Goal: Task Accomplishment & Management: Use online tool/utility

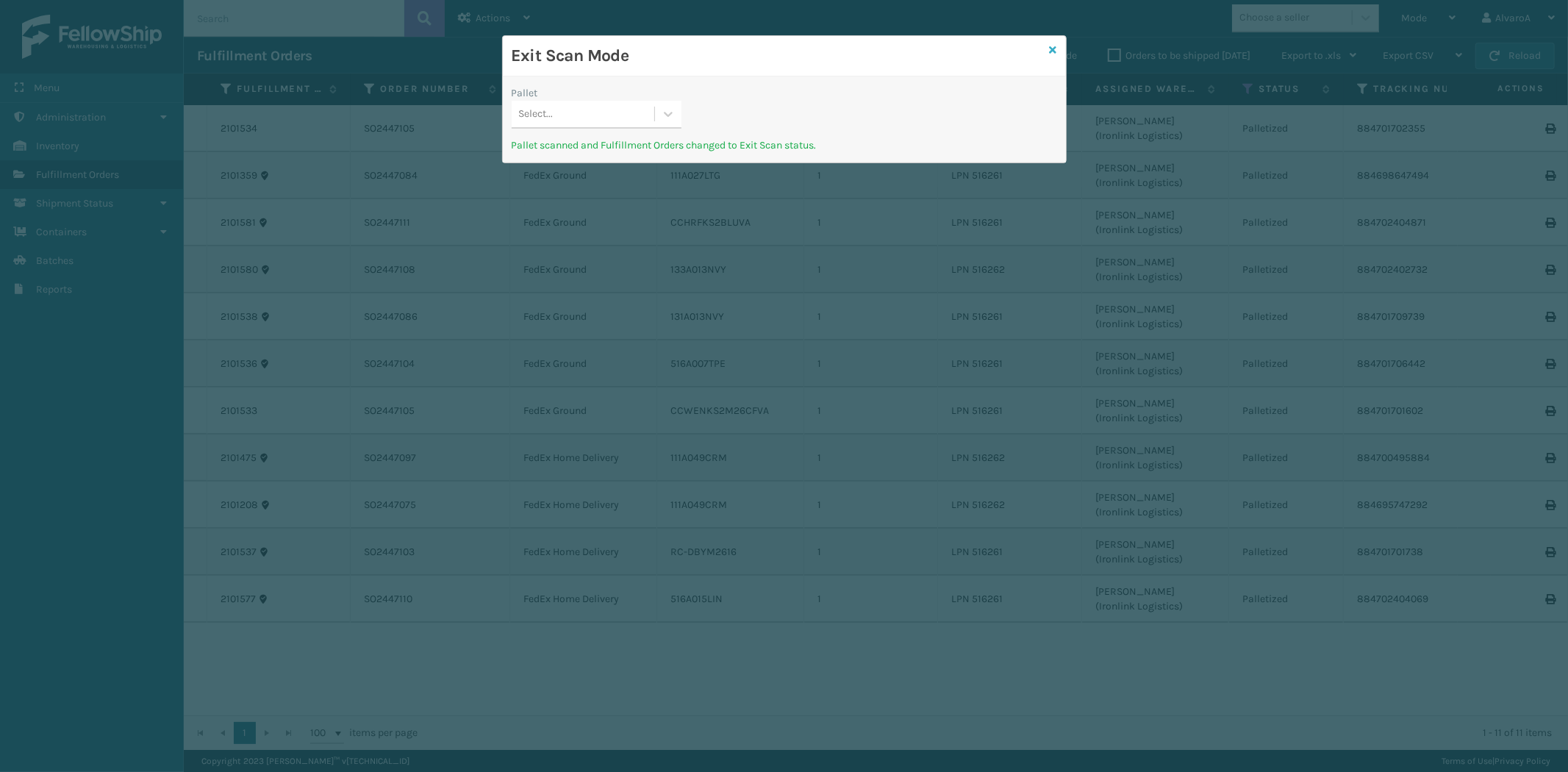
click at [1056, 52] on icon at bounding box center [1053, 50] width 7 height 10
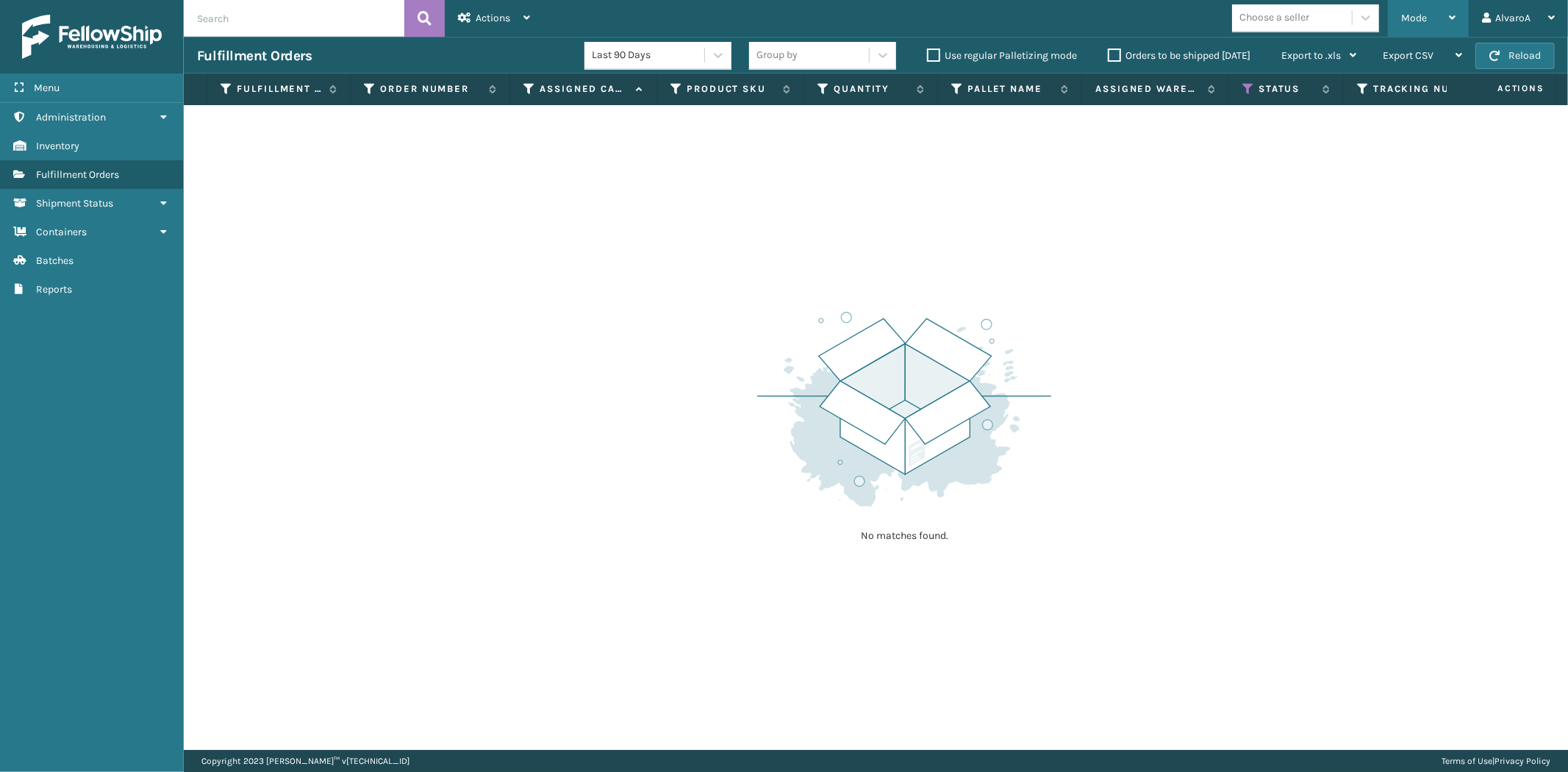
click at [1406, 23] on span "Mode" at bounding box center [1414, 18] width 26 height 13
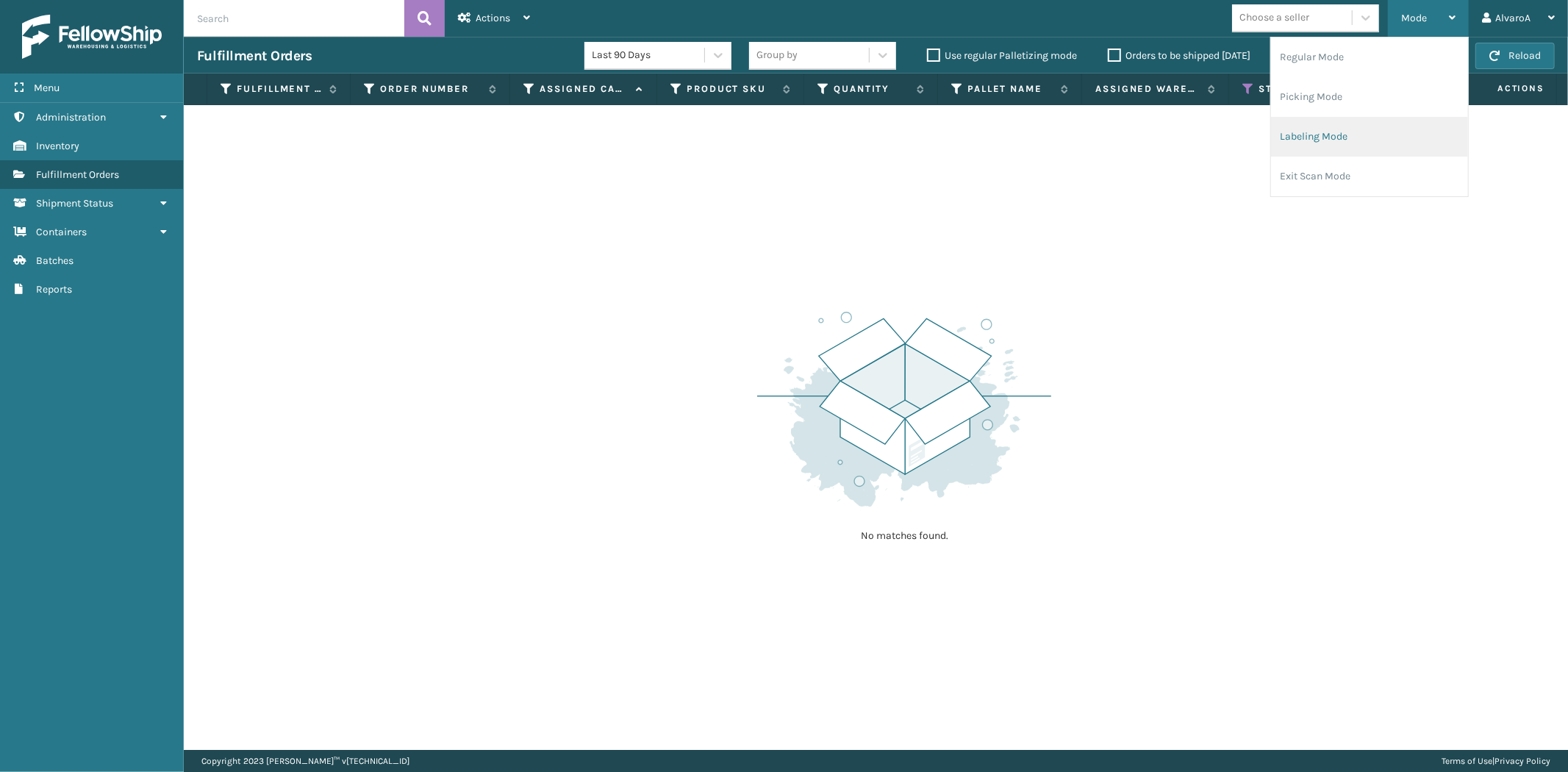
click at [1333, 149] on li "Labeling Mode" at bounding box center [1369, 137] width 197 height 40
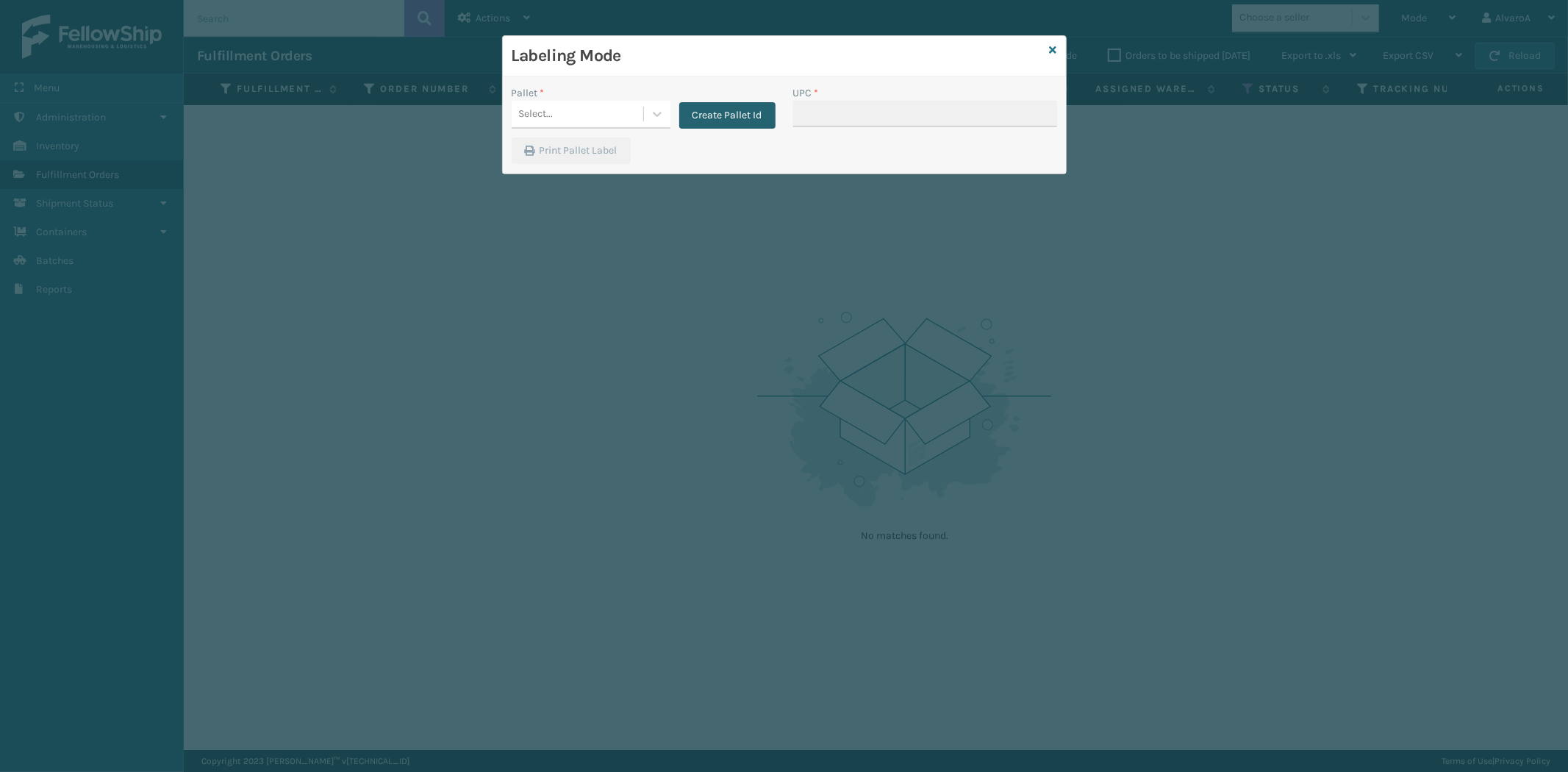
click at [699, 121] on button "Create Pallet Id" at bounding box center [727, 115] width 96 height 27
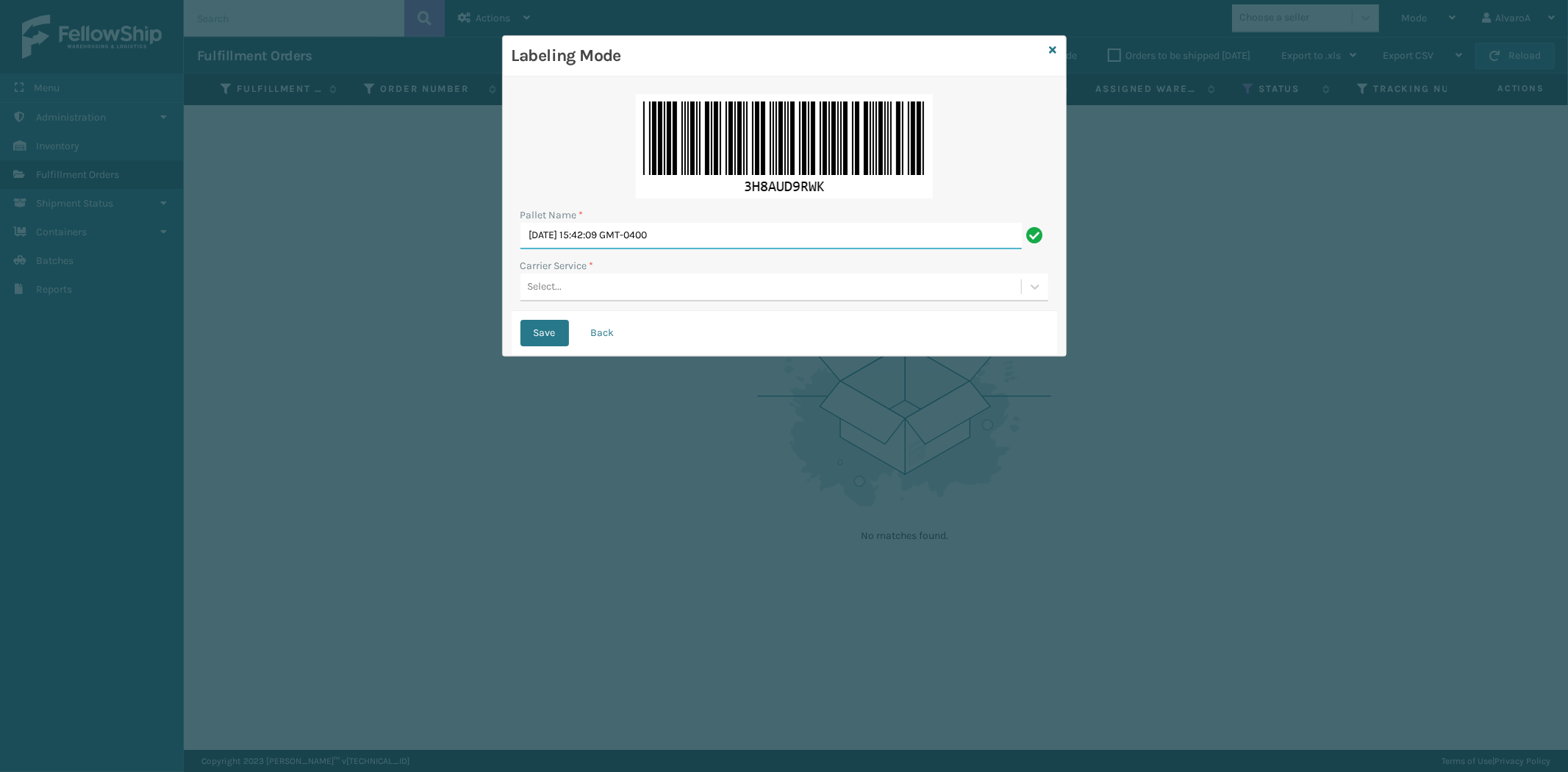
click at [664, 229] on input "[DATE] 15:42:09 GMT-0400" at bounding box center [771, 235] width 501 height 27
click at [666, 230] on input "[DATE] 15:42:09 GMT-0400" at bounding box center [771, 235] width 501 height 27
click at [666, 231] on input "[DATE] 15:42:09 GMT-0400" at bounding box center [771, 235] width 501 height 27
drag, startPoint x: 666, startPoint y: 231, endPoint x: 674, endPoint y: 252, distance: 22.5
click at [673, 250] on div "Pallet Name * [DATE] 15:42:09 GMT-0400 Carrier Service * Select..." at bounding box center [784, 198] width 545 height 226
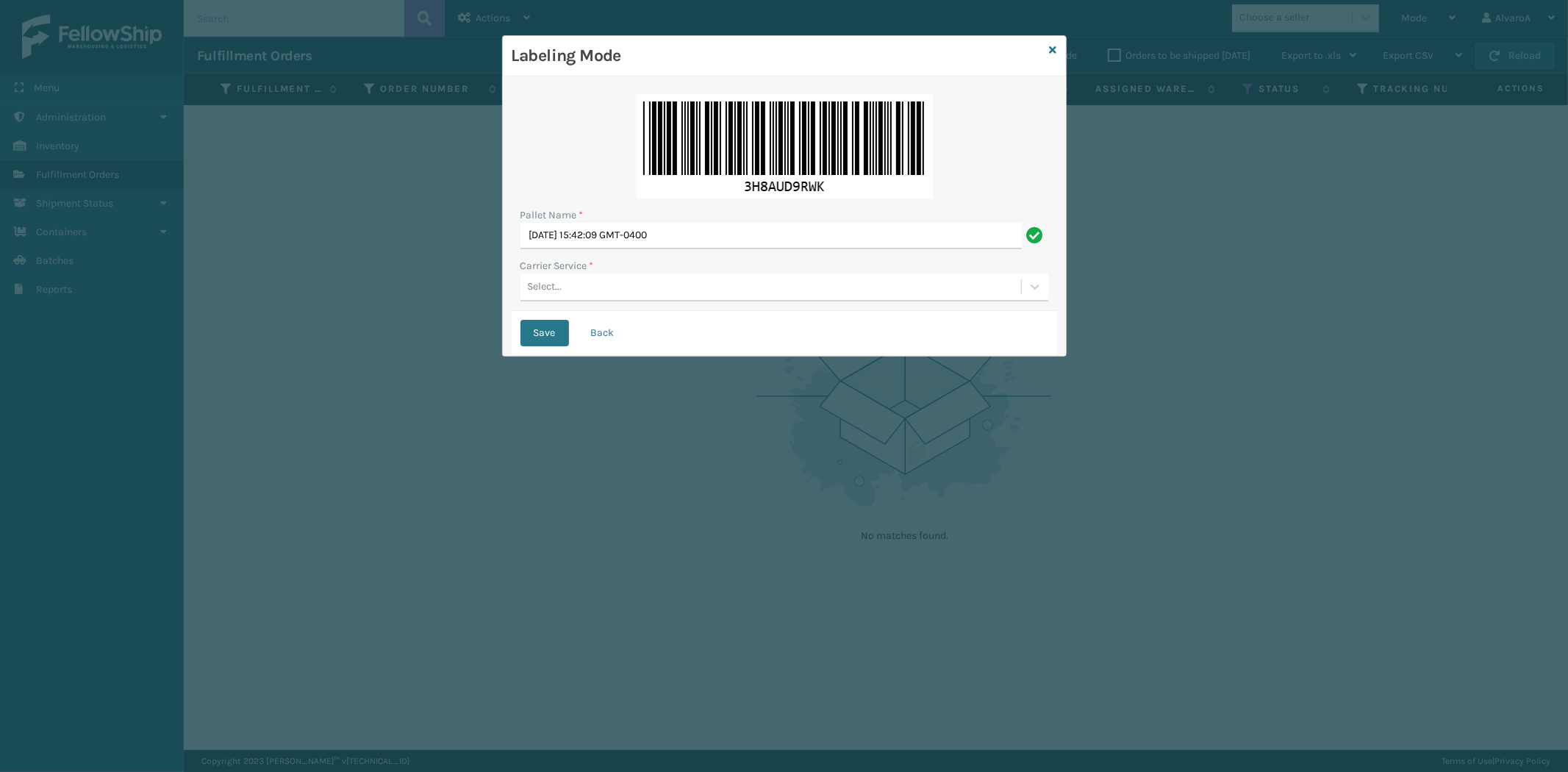
click at [674, 252] on div "Pallet Name * [DATE] 15:42:09 GMT-0400 Carrier Service * Select..." at bounding box center [784, 198] width 545 height 226
click at [718, 204] on div "Pallet Name * [DATE] 15:42:09 GMT-0400 Carrier Service * Select..." at bounding box center [784, 198] width 545 height 226
click at [699, 243] on input "[DATE] 15:42:09 GMT-0400" at bounding box center [771, 235] width 501 height 27
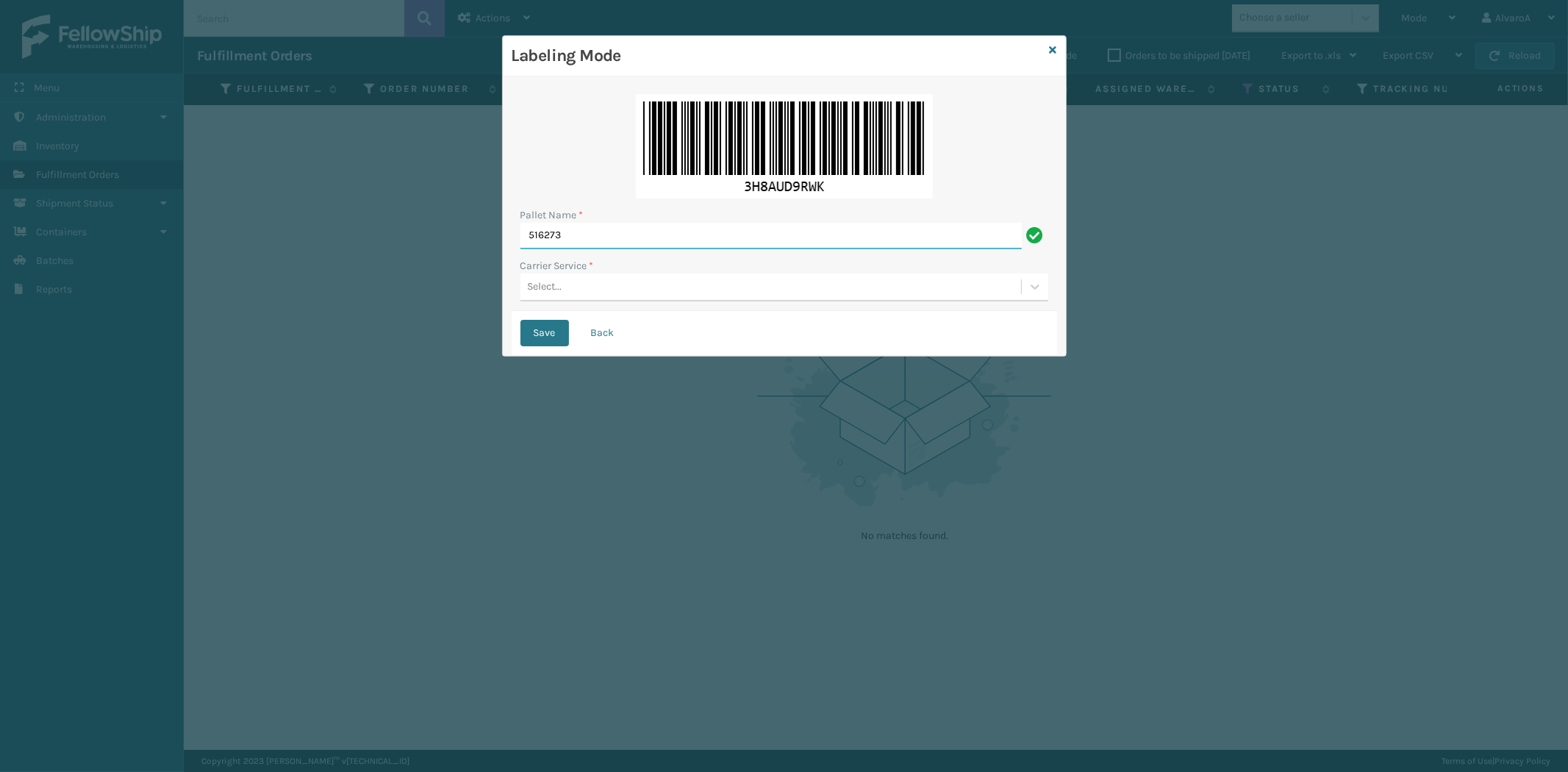
type input "516273"
click at [585, 302] on div "Select..." at bounding box center [784, 287] width 528 height 28
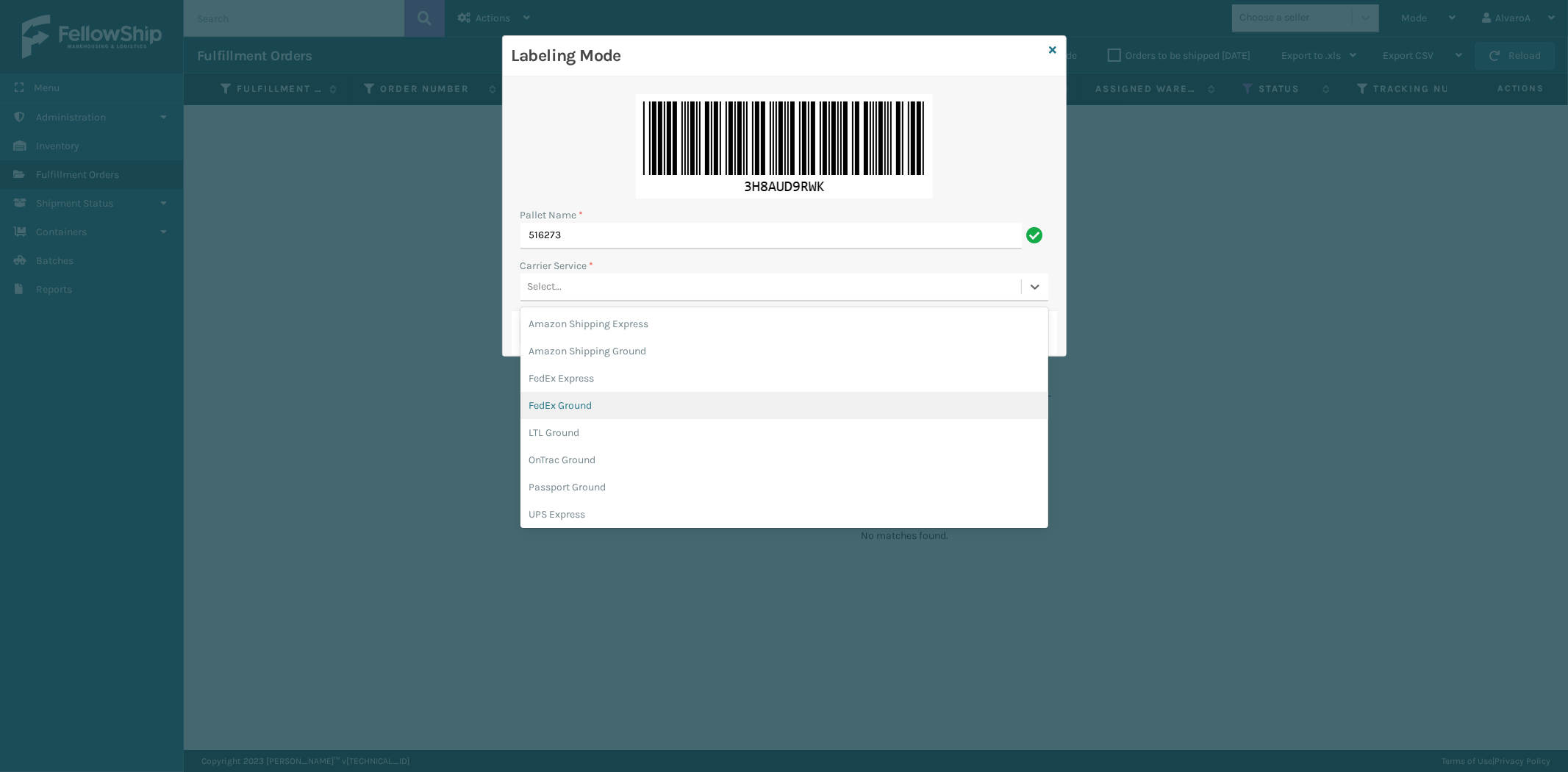
scroll to position [81, 0]
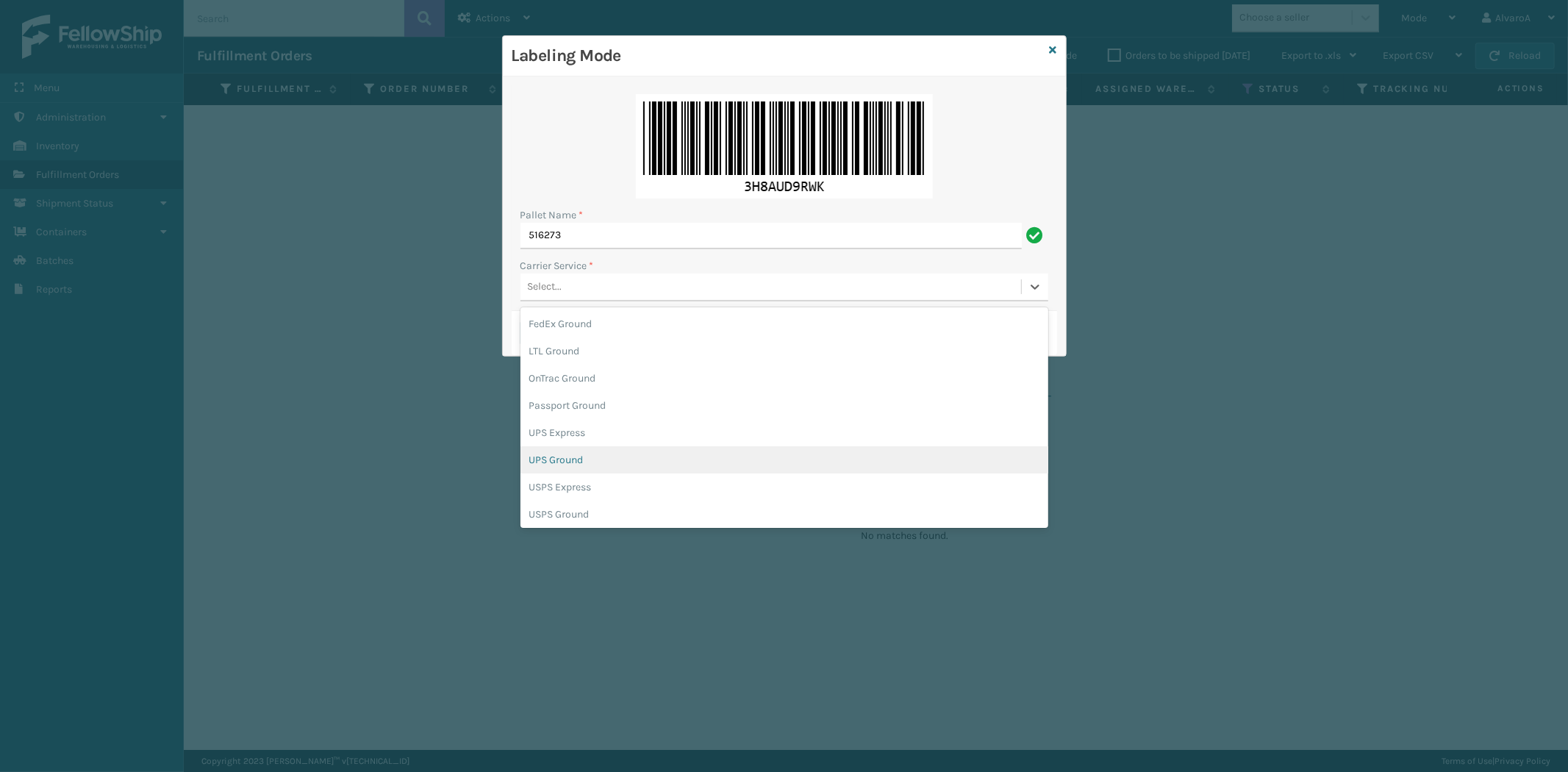
click at [580, 457] on div "UPS Ground" at bounding box center [784, 459] width 528 height 27
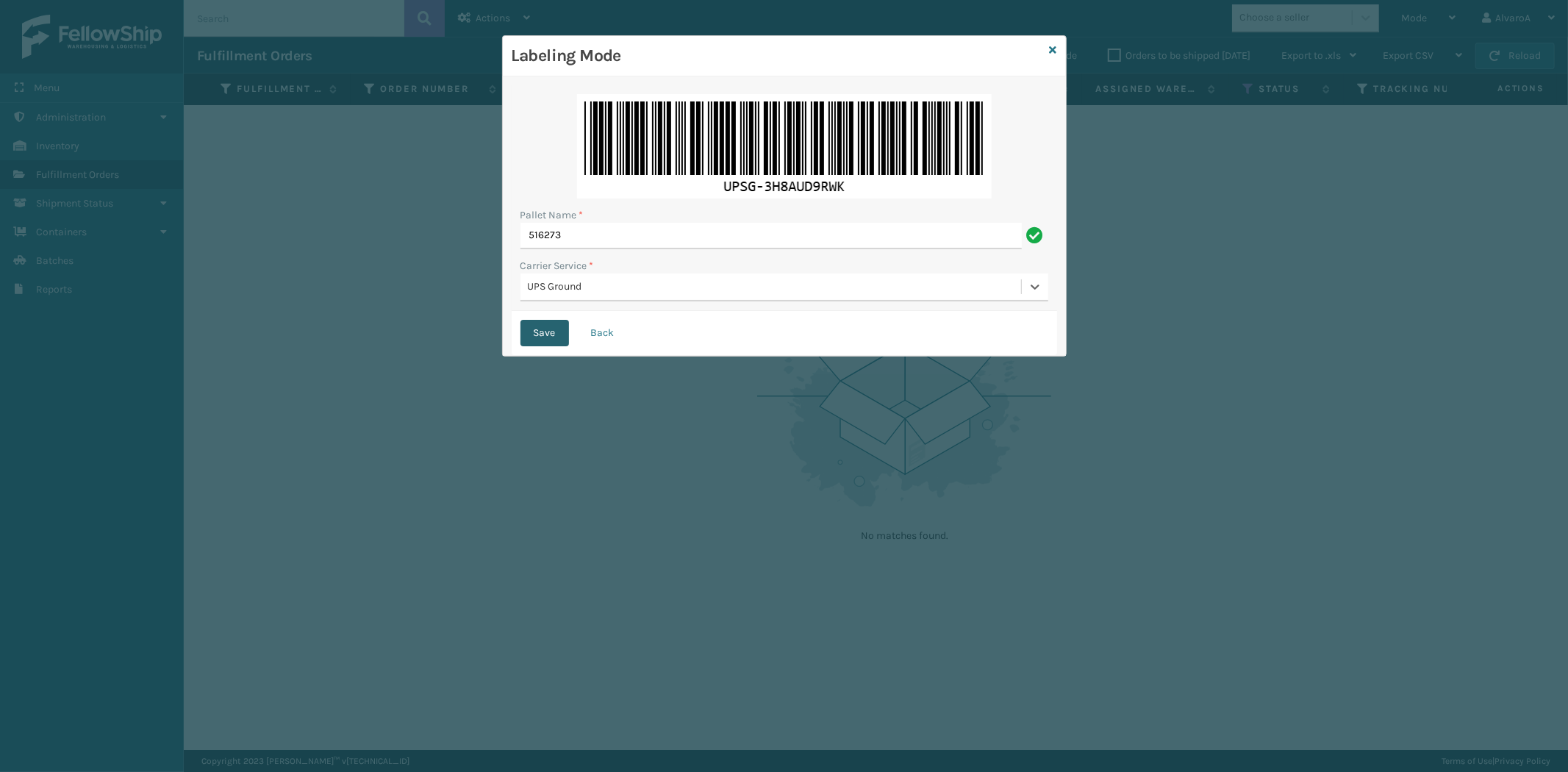
click at [556, 334] on button "Save" at bounding box center [545, 332] width 49 height 27
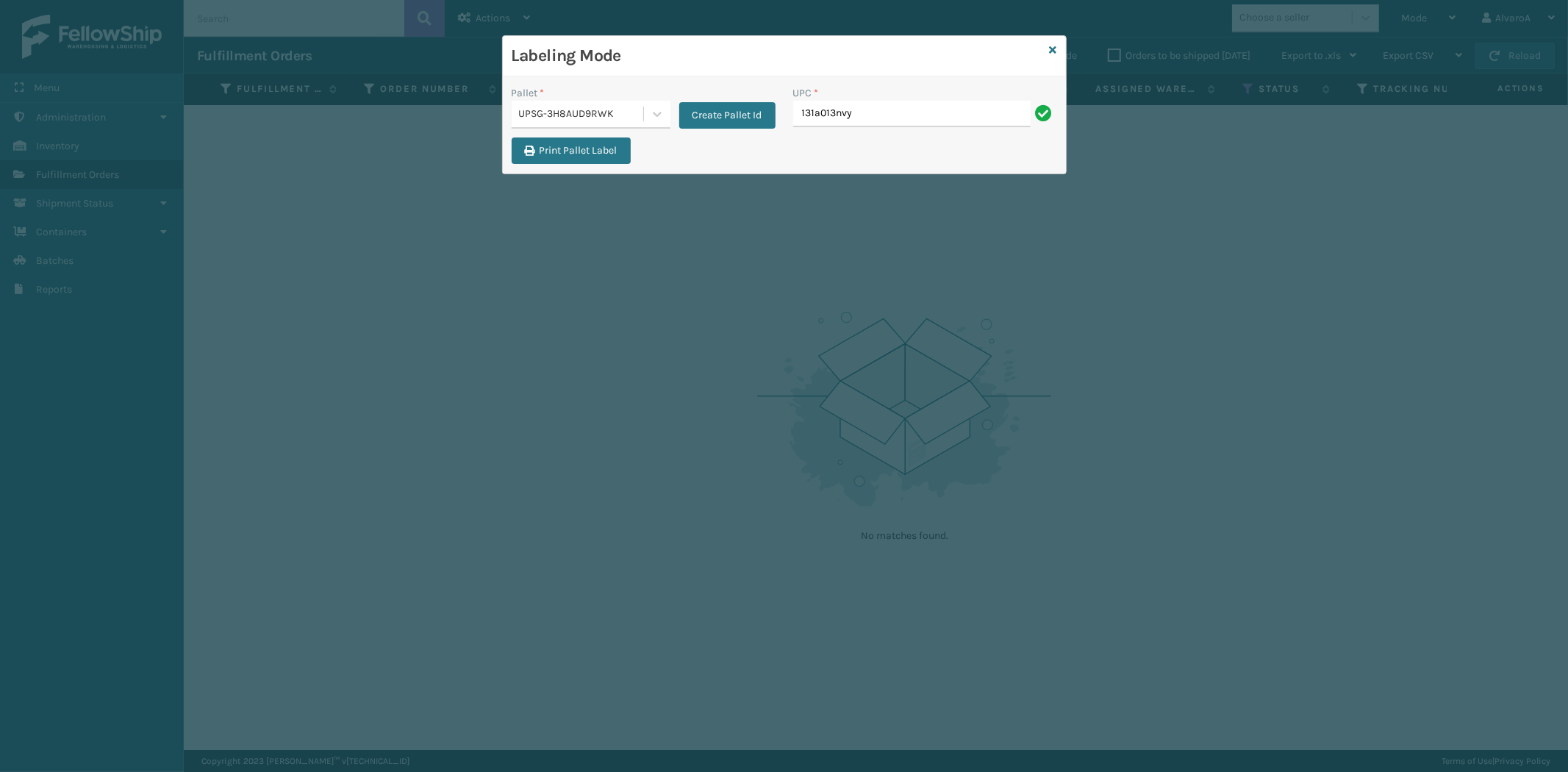
type input "131A013NVY"
click at [853, 108] on input "510A003CML" at bounding box center [911, 114] width 237 height 27
type input "510A003CML"
click at [839, 122] on input "UPC *" at bounding box center [925, 114] width 264 height 27
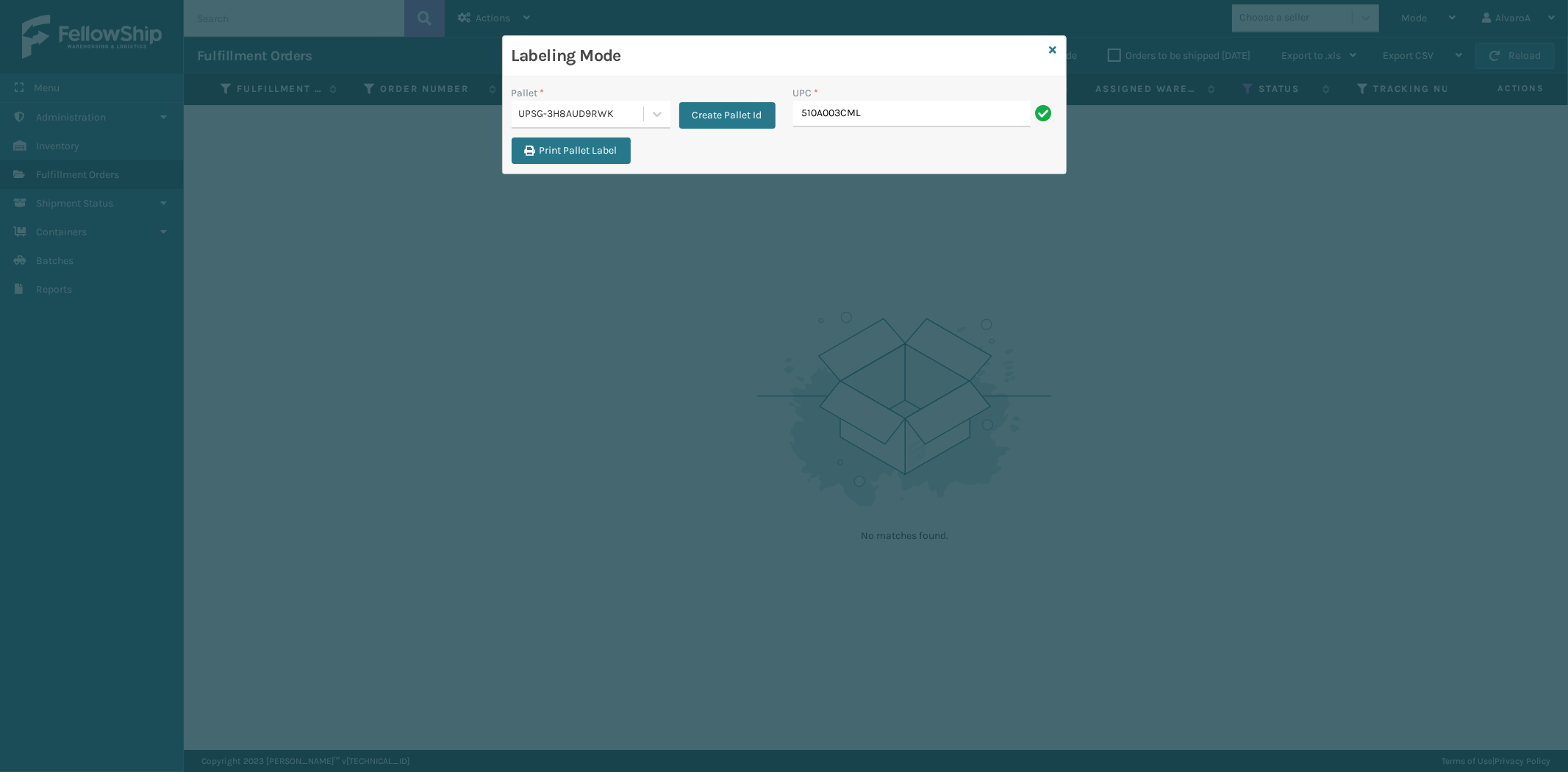
type input "510A003CML"
click at [818, 121] on input "UPC *" at bounding box center [925, 114] width 264 height 27
type input "510A003CML"
type input "517A007TPE"
type input "CCWENKS2M26DGRA"
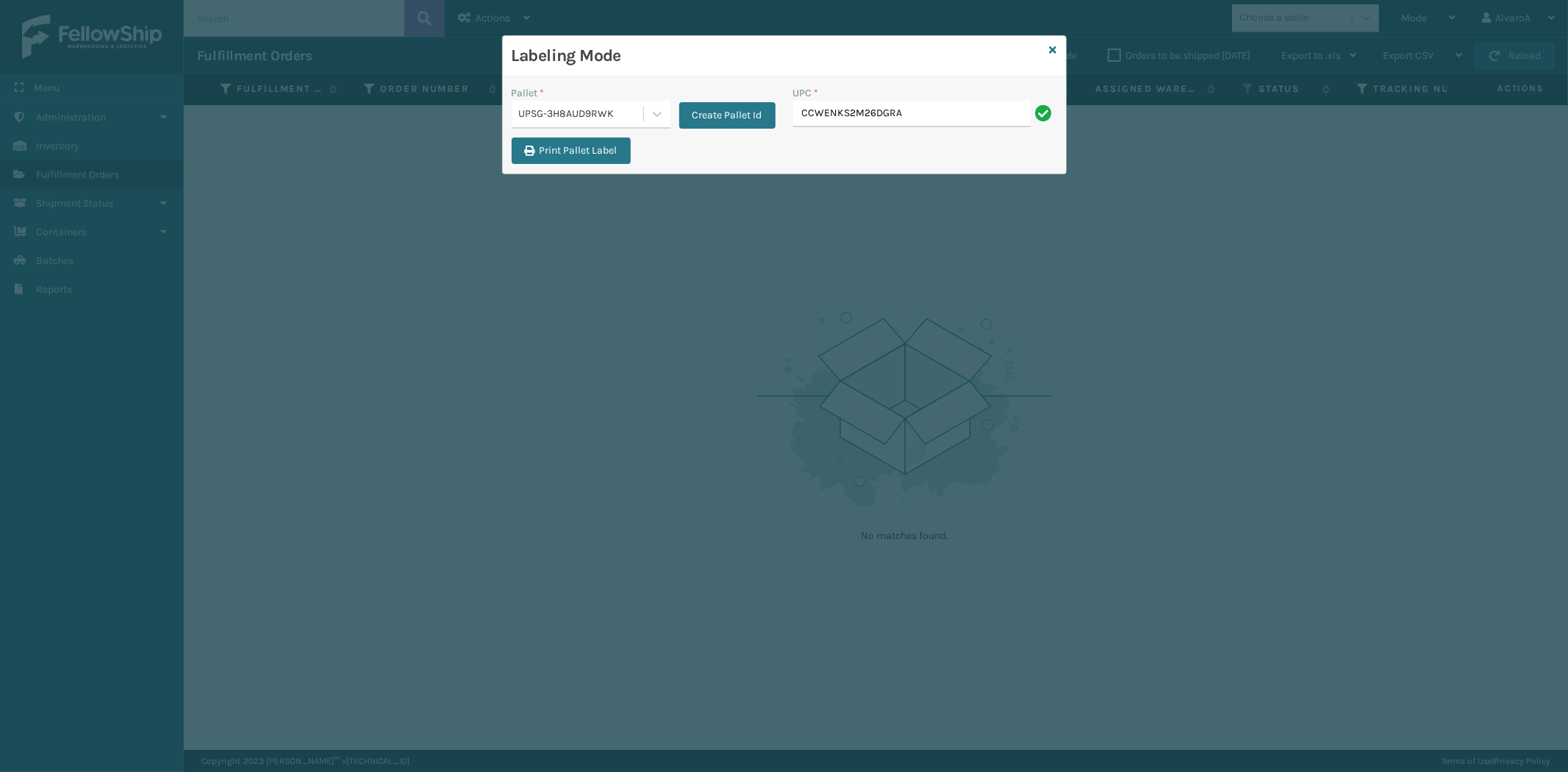
click at [876, 117] on input "CCWENKS2M26DGRA" at bounding box center [911, 114] width 237 height 27
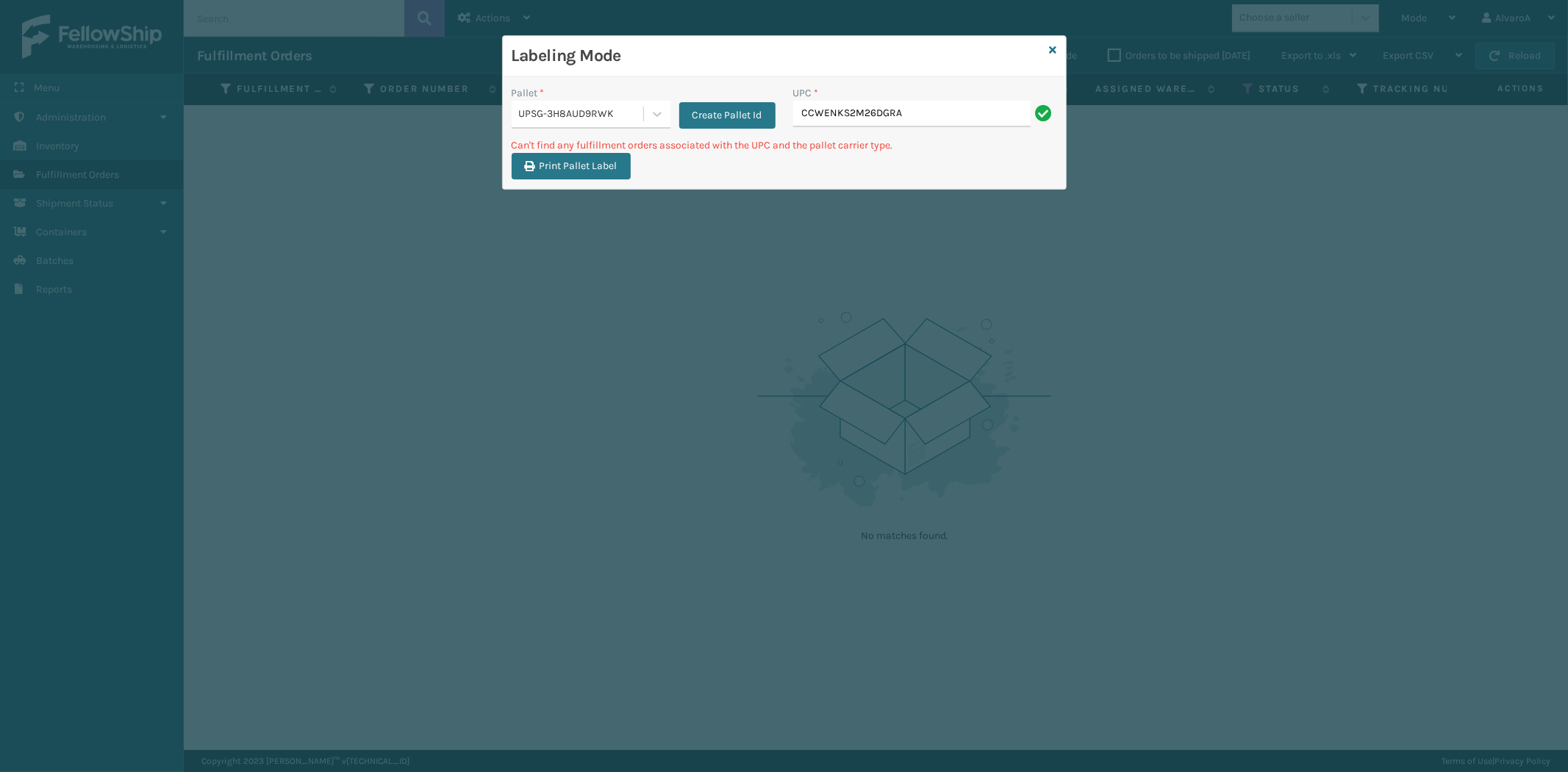
click at [936, 118] on input "CCWENKS2M26DGRA" at bounding box center [911, 114] width 237 height 27
type input "CCHRFKS2M26DGRA"
click at [879, 112] on input "CCHRFKS2M26DGRA" at bounding box center [911, 114] width 237 height 27
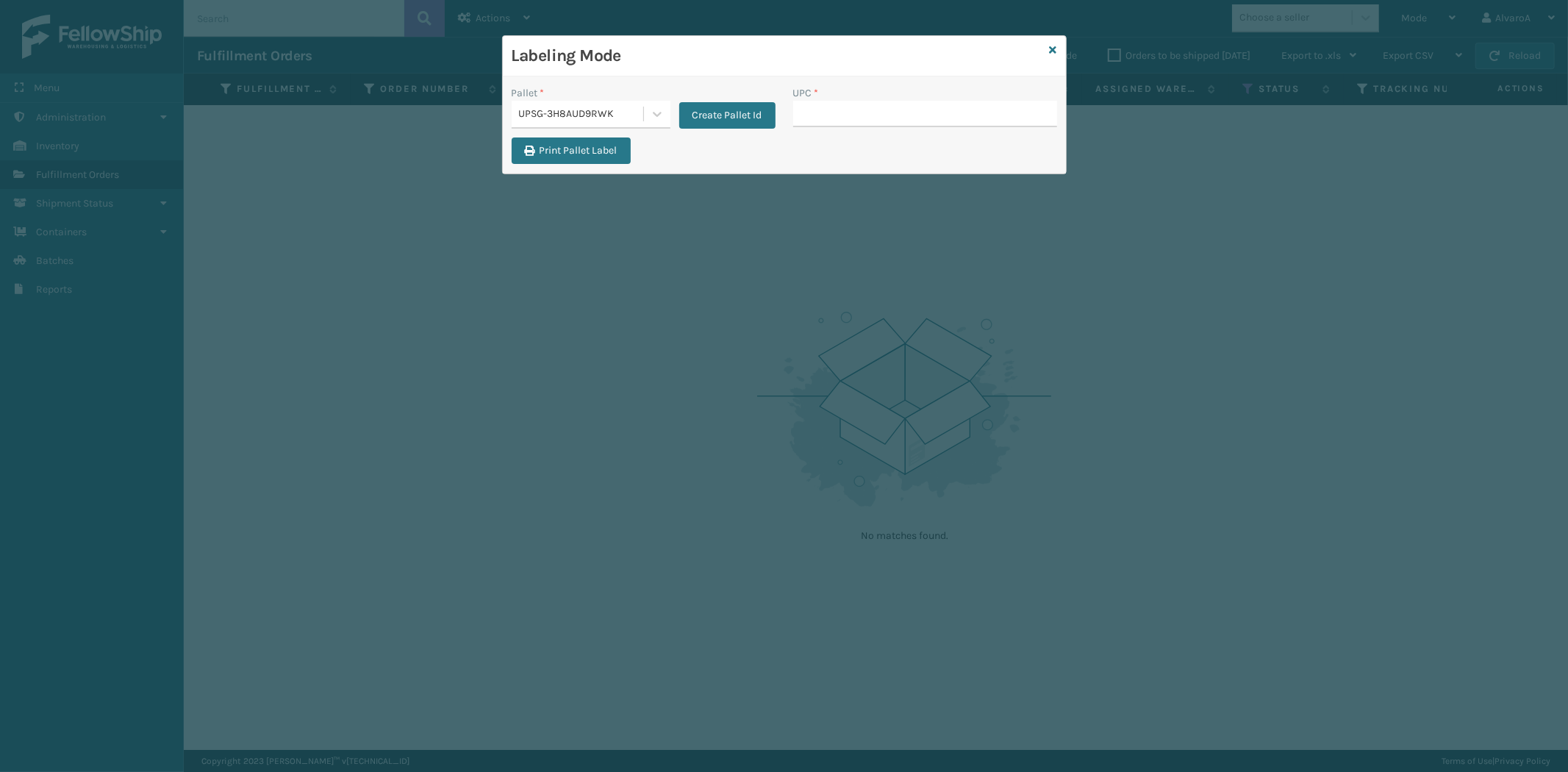
click at [861, 115] on input "UPC *" at bounding box center [925, 114] width 264 height 27
type input "CCHRFKS2M26DGRA"
type input "CCWENKS1BLURA"
click at [878, 110] on input "CCWENKS1BLURA" at bounding box center [911, 114] width 237 height 27
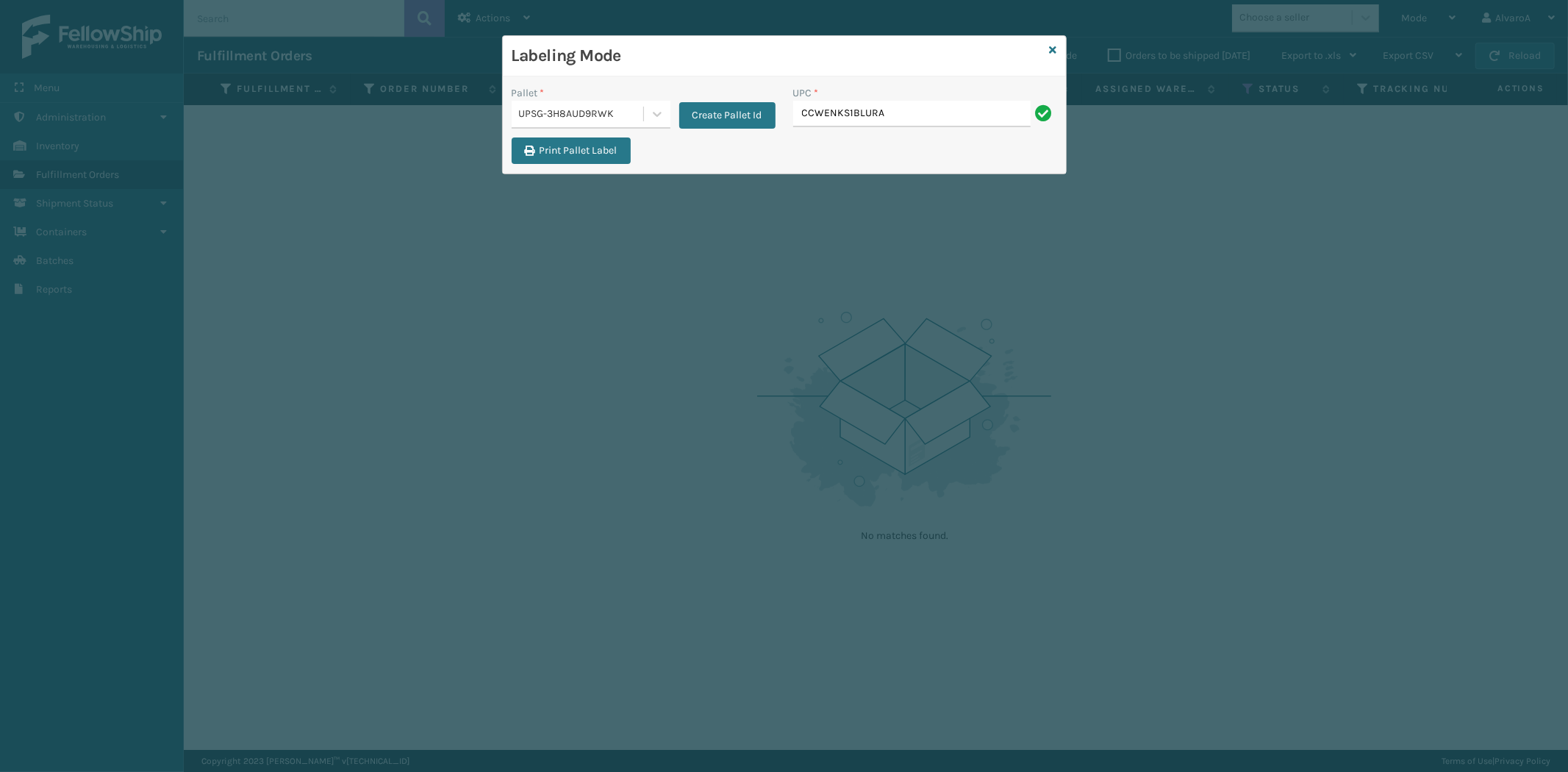
type input "CCWENKS1BLURA"
type input "LKLGF2SP1GU3051"
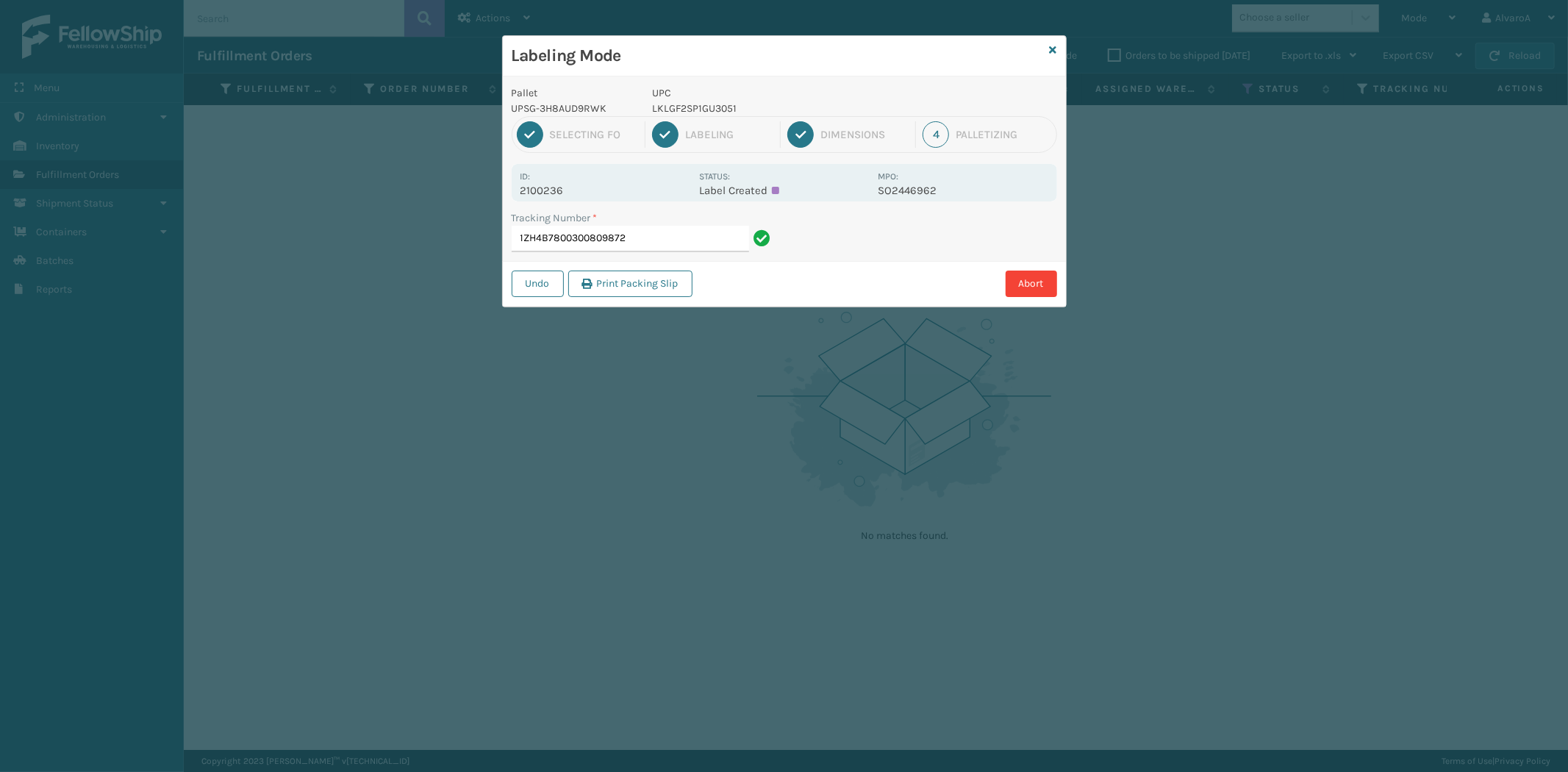
click at [710, 109] on p "LKLGF2SP1GU3051" at bounding box center [760, 108] width 217 height 16
copy p "LKLGF2SP1GU3051"
click at [663, 245] on input "1ZH4B7800300809872" at bounding box center [629, 239] width 237 height 27
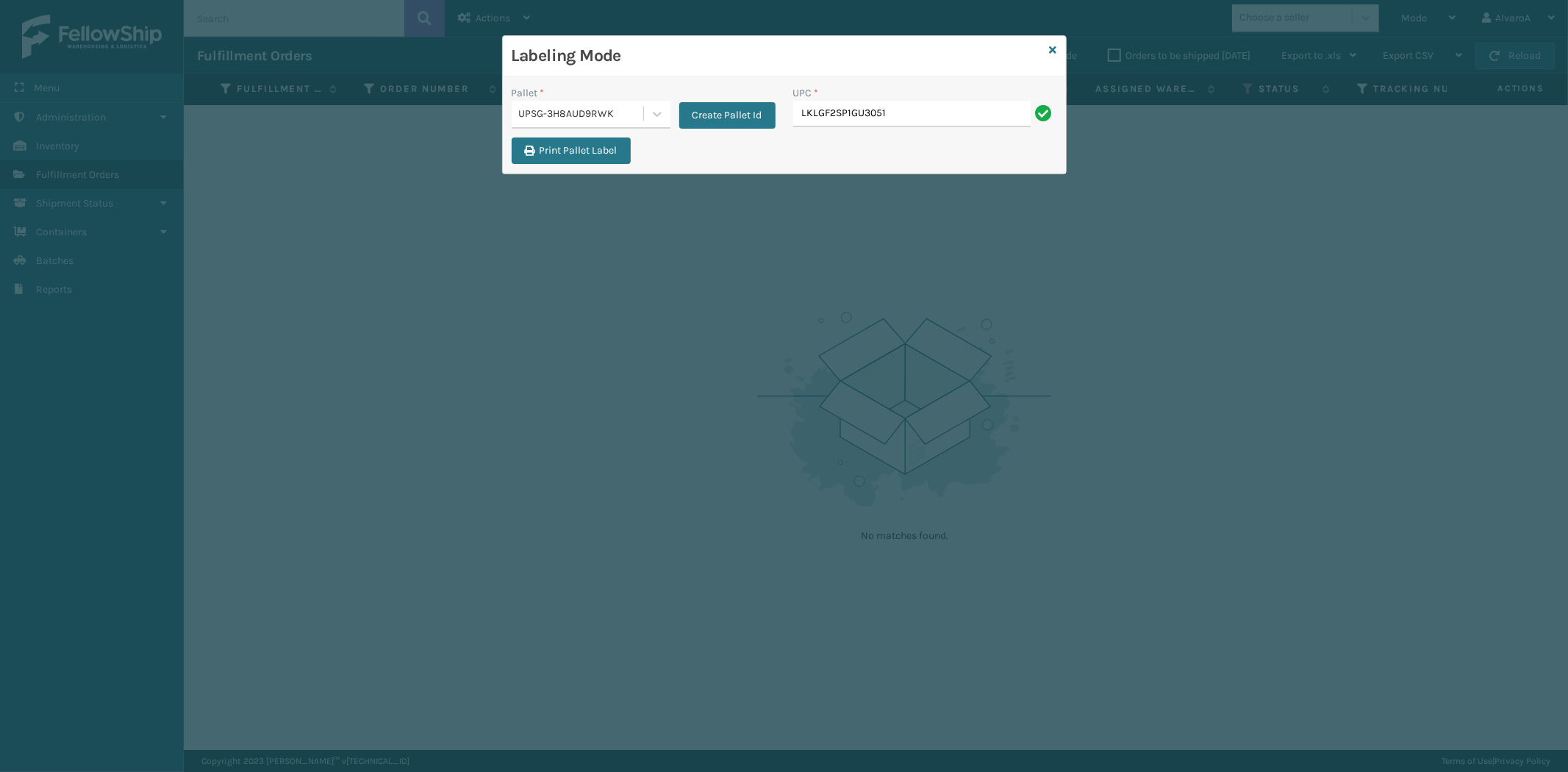
type input "LKLGF2SP1GU3051"
click at [818, 115] on input "UPC *" at bounding box center [925, 114] width 264 height 27
type input "LKLGF2SP1GU3051"
click at [847, 126] on input "UPC *" at bounding box center [925, 114] width 264 height 27
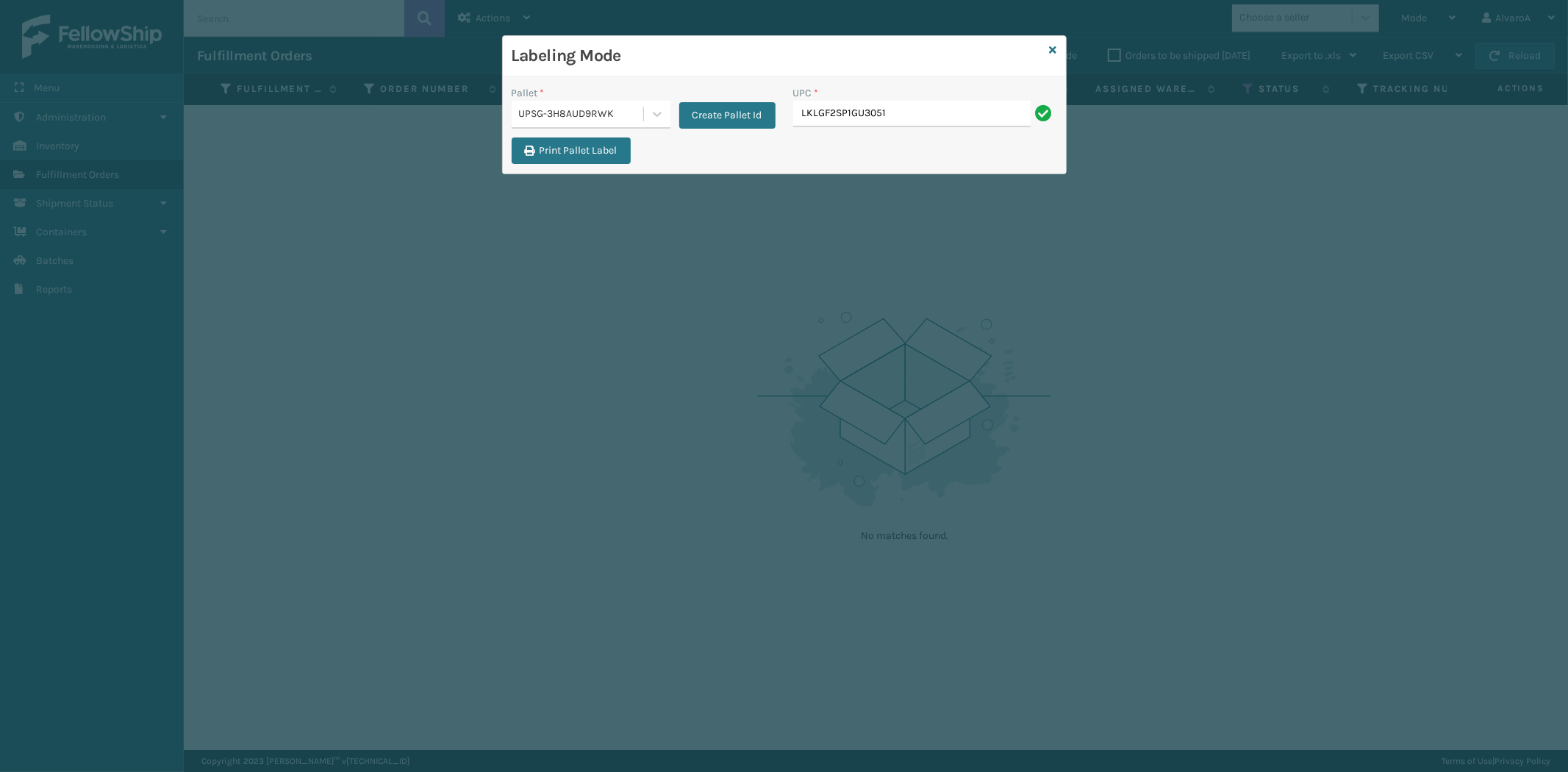
type input "LKLGF2SP1GU3051"
type input "LKLGF2SP3GU3073"
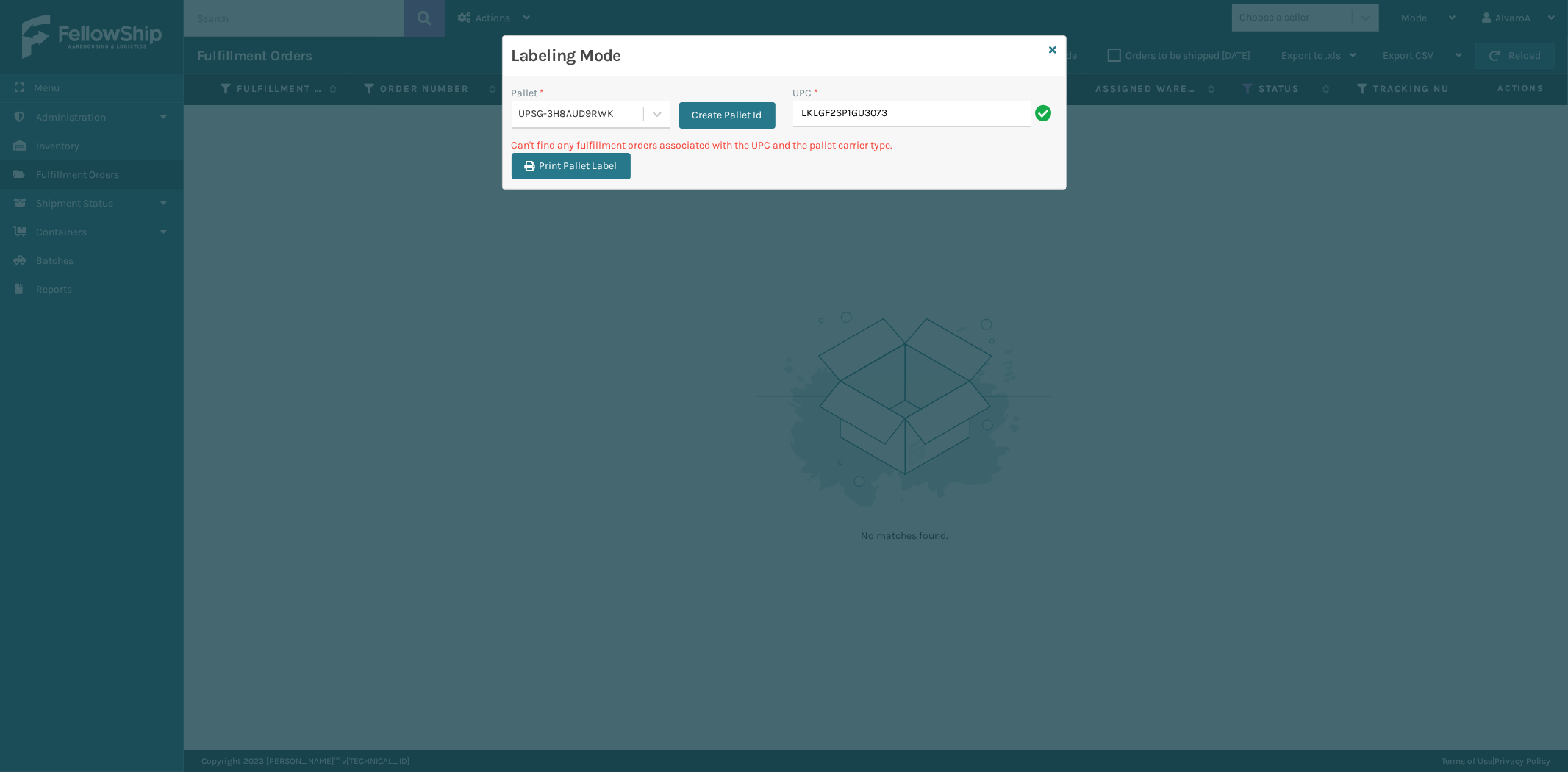
type input "LKLGF2SP1GU3073"
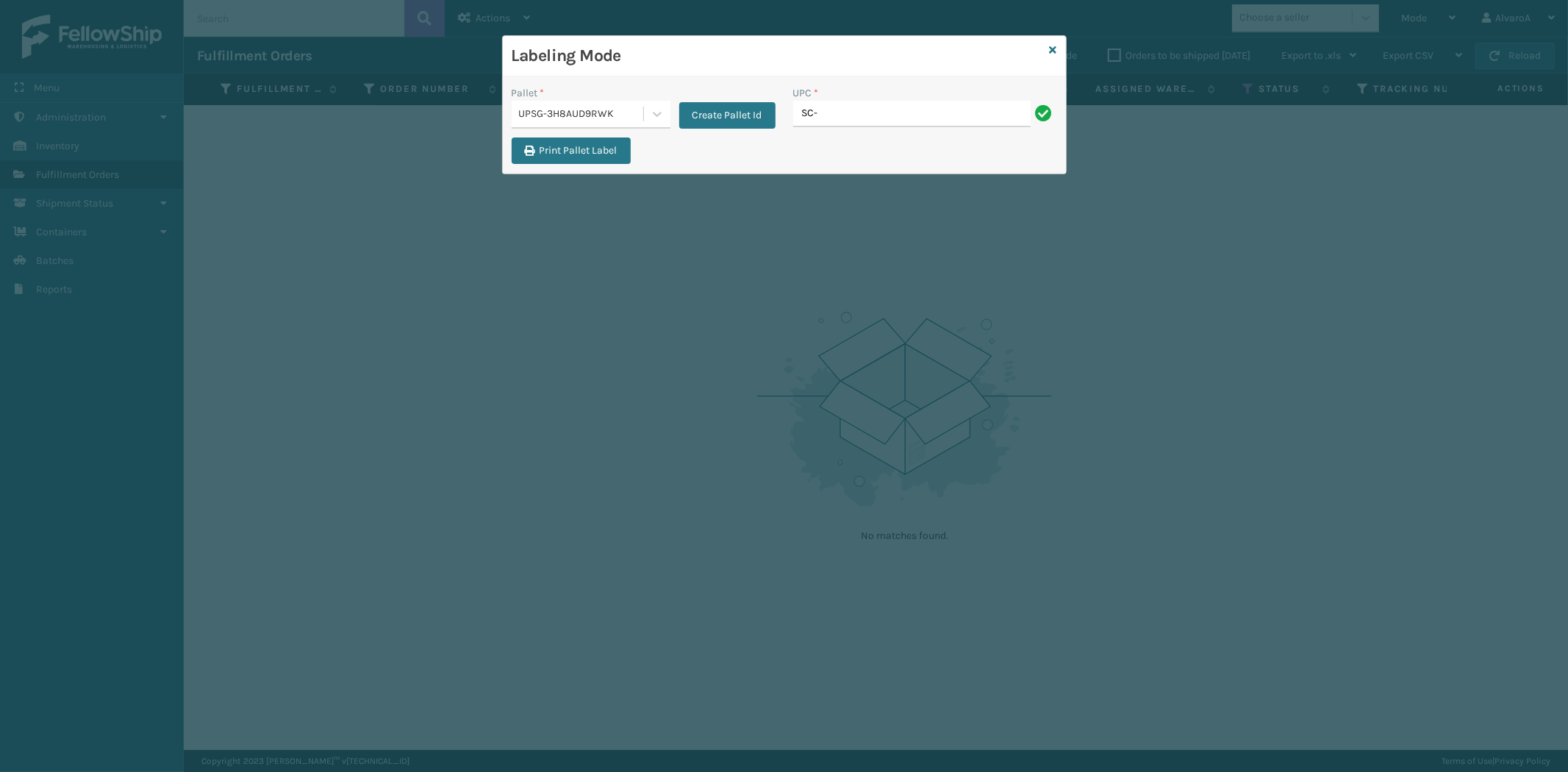
type input "SC-CRYS3LU2001"
click at [846, 109] on input "SC-CRYS3LU2001" at bounding box center [911, 114] width 237 height 27
click at [846, 110] on input "SC-CRYS3LU2001" at bounding box center [911, 114] width 237 height 27
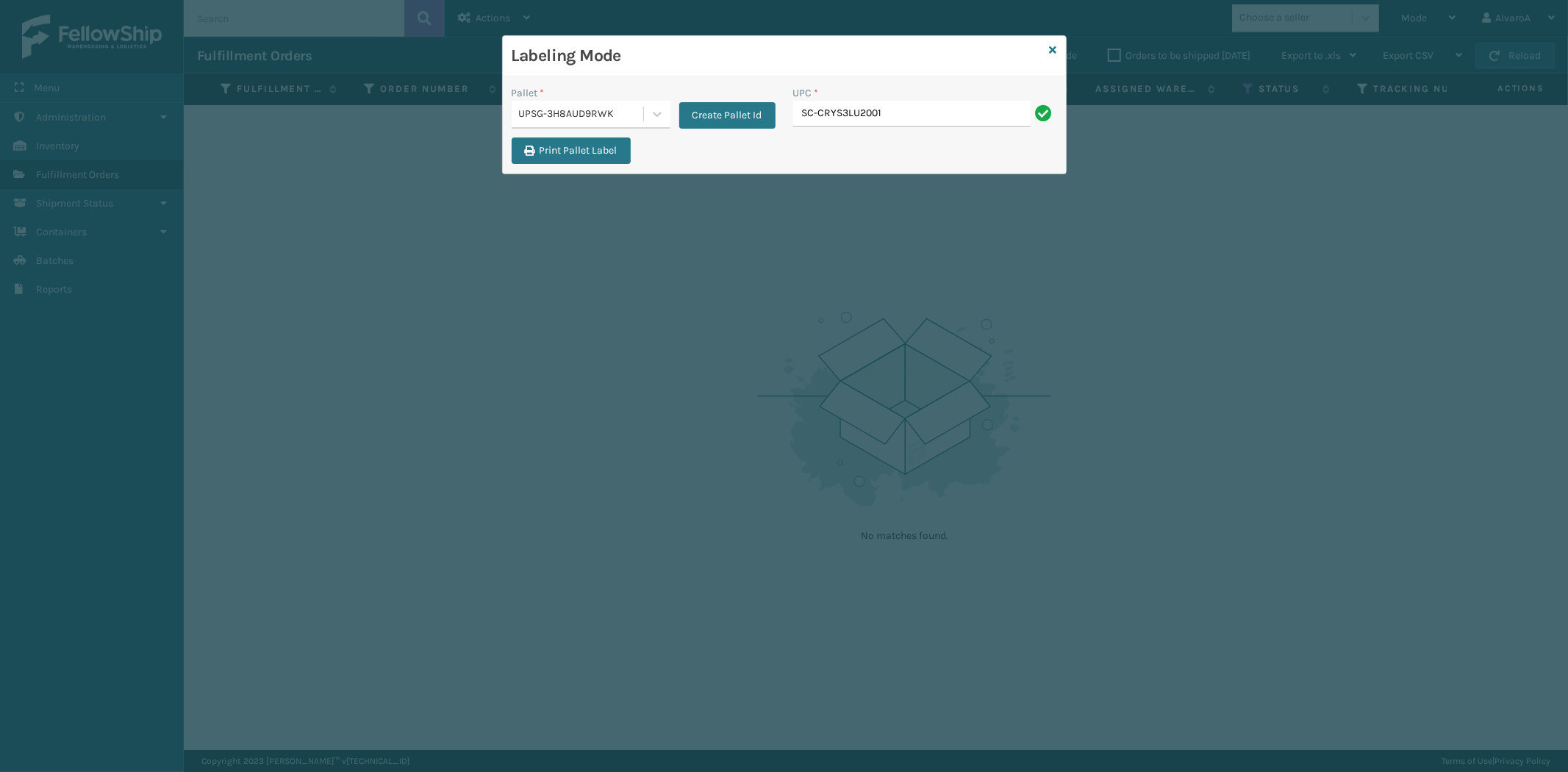
click at [846, 110] on input "SC-CRYS3LU2001" at bounding box center [911, 114] width 237 height 27
type input "SC-CRYS3LU2001"
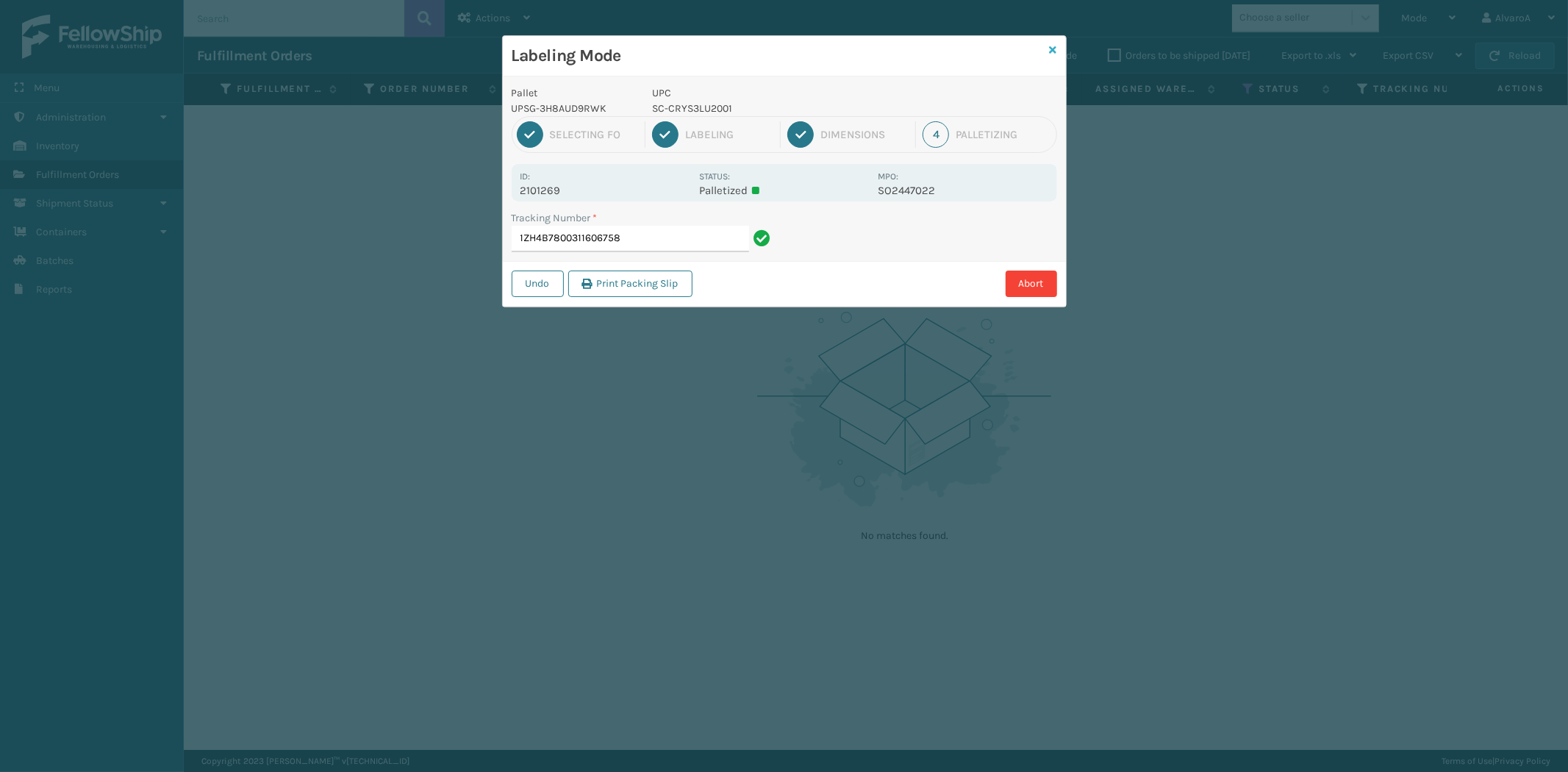
click at [1051, 50] on icon at bounding box center [1053, 50] width 7 height 10
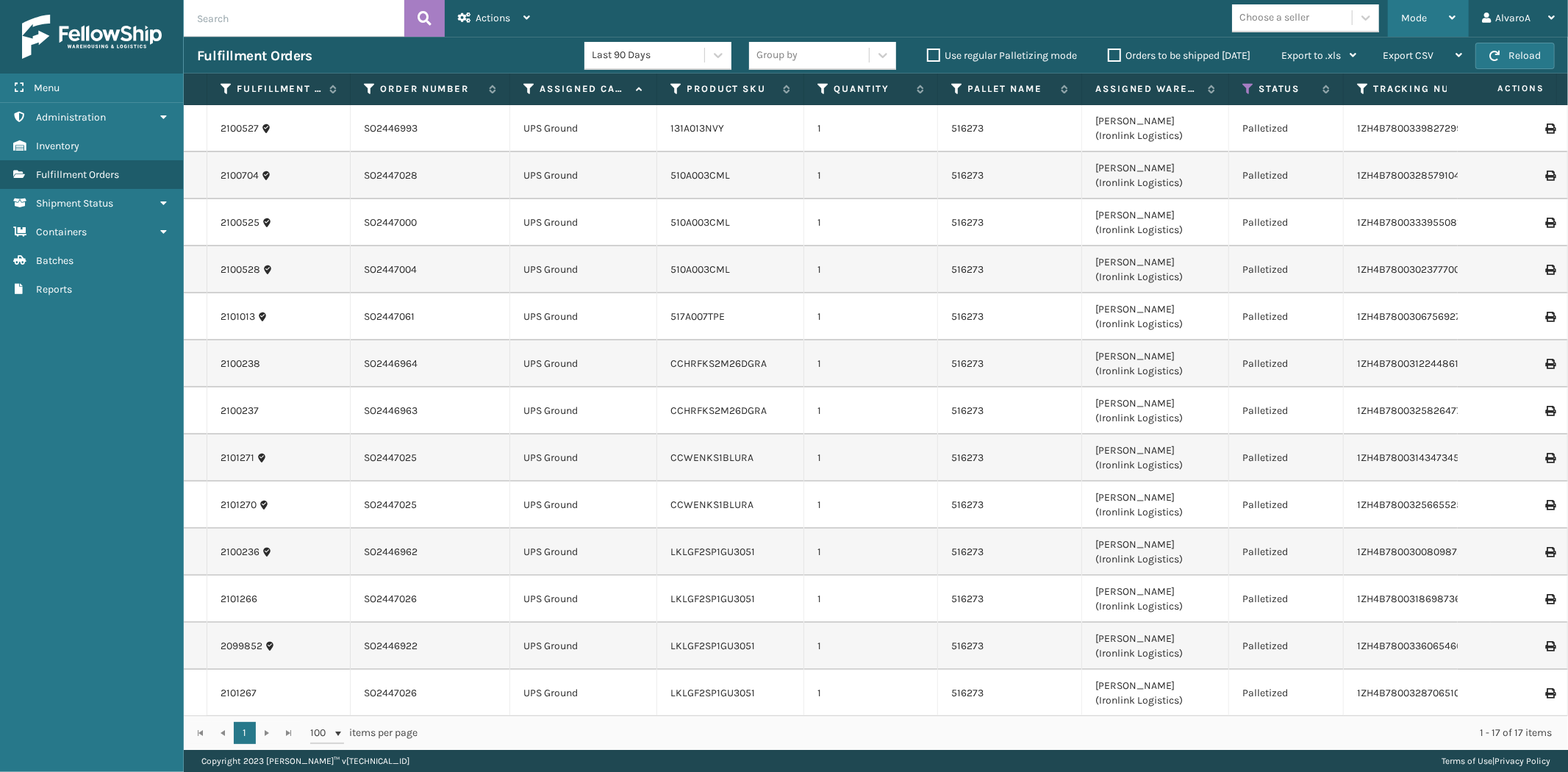
click at [1463, 18] on div "Mode Regular Mode Picking Mode Labeling Mode Exit Scan Mode" at bounding box center [1429, 18] width 81 height 37
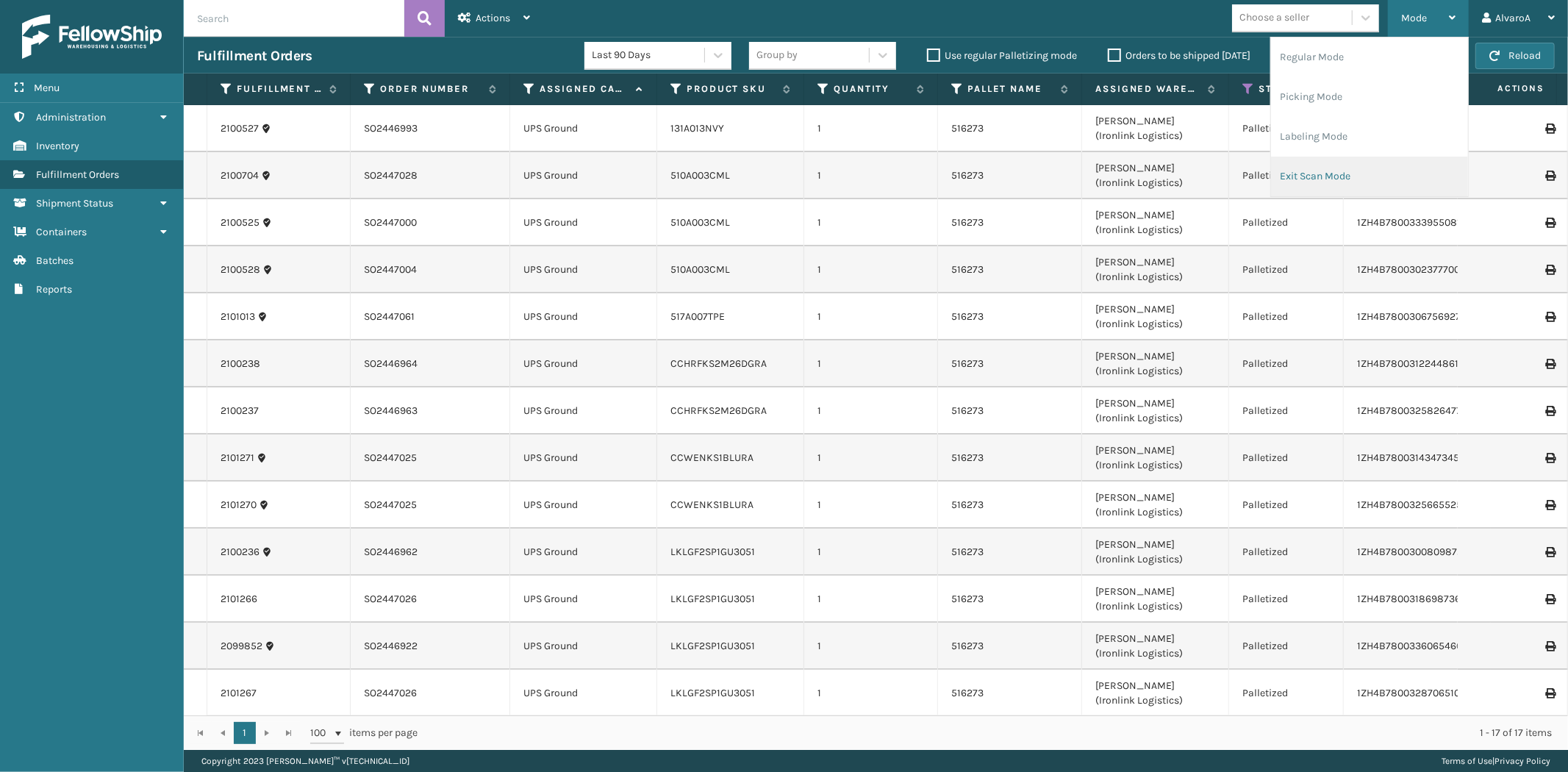
click at [1331, 175] on li "Exit Scan Mode" at bounding box center [1369, 176] width 197 height 40
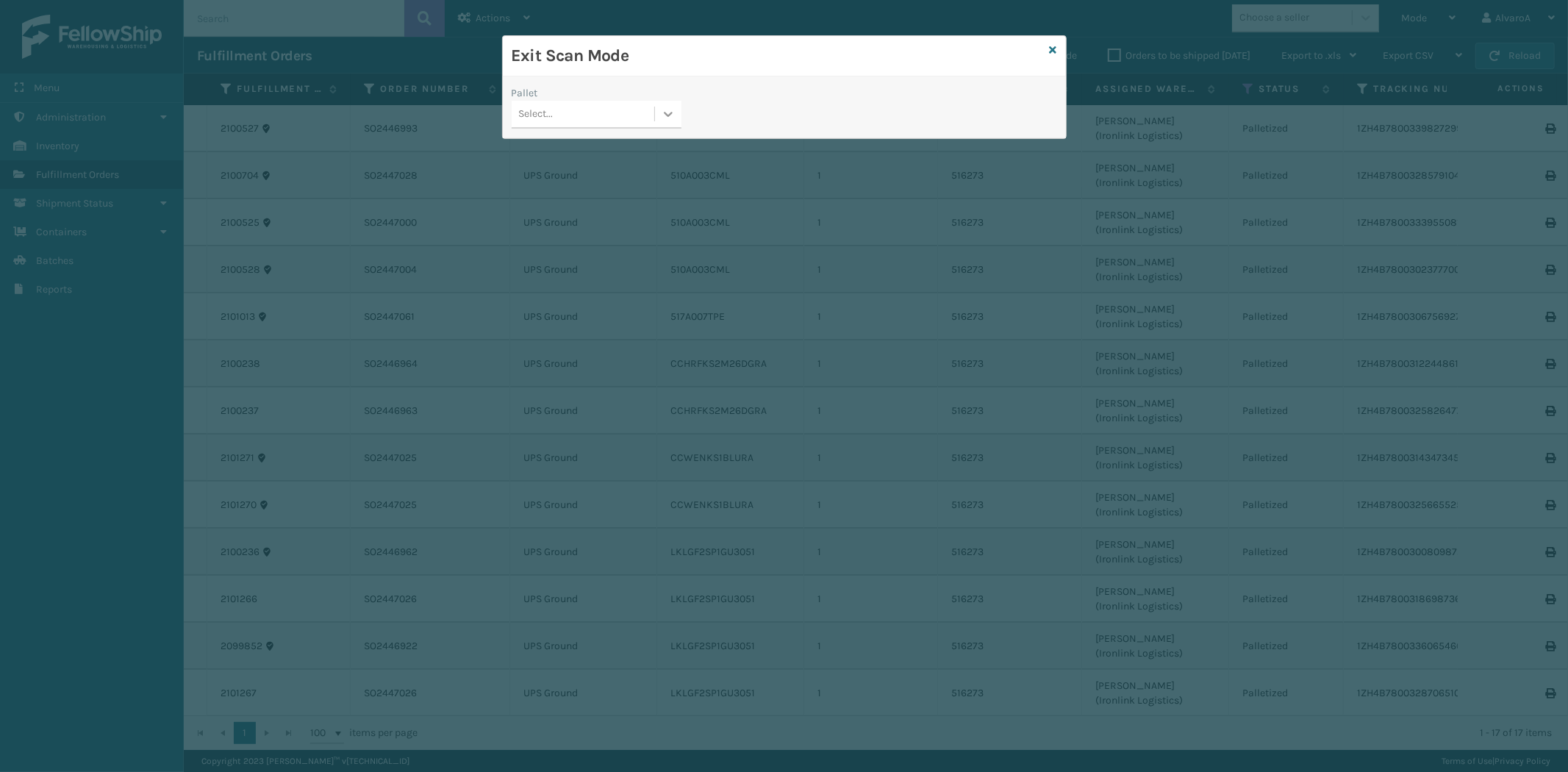
click at [672, 120] on icon at bounding box center [668, 114] width 15 height 15
click at [578, 199] on div "UPSG-3H8AUD9RWK" at bounding box center [596, 205] width 170 height 27
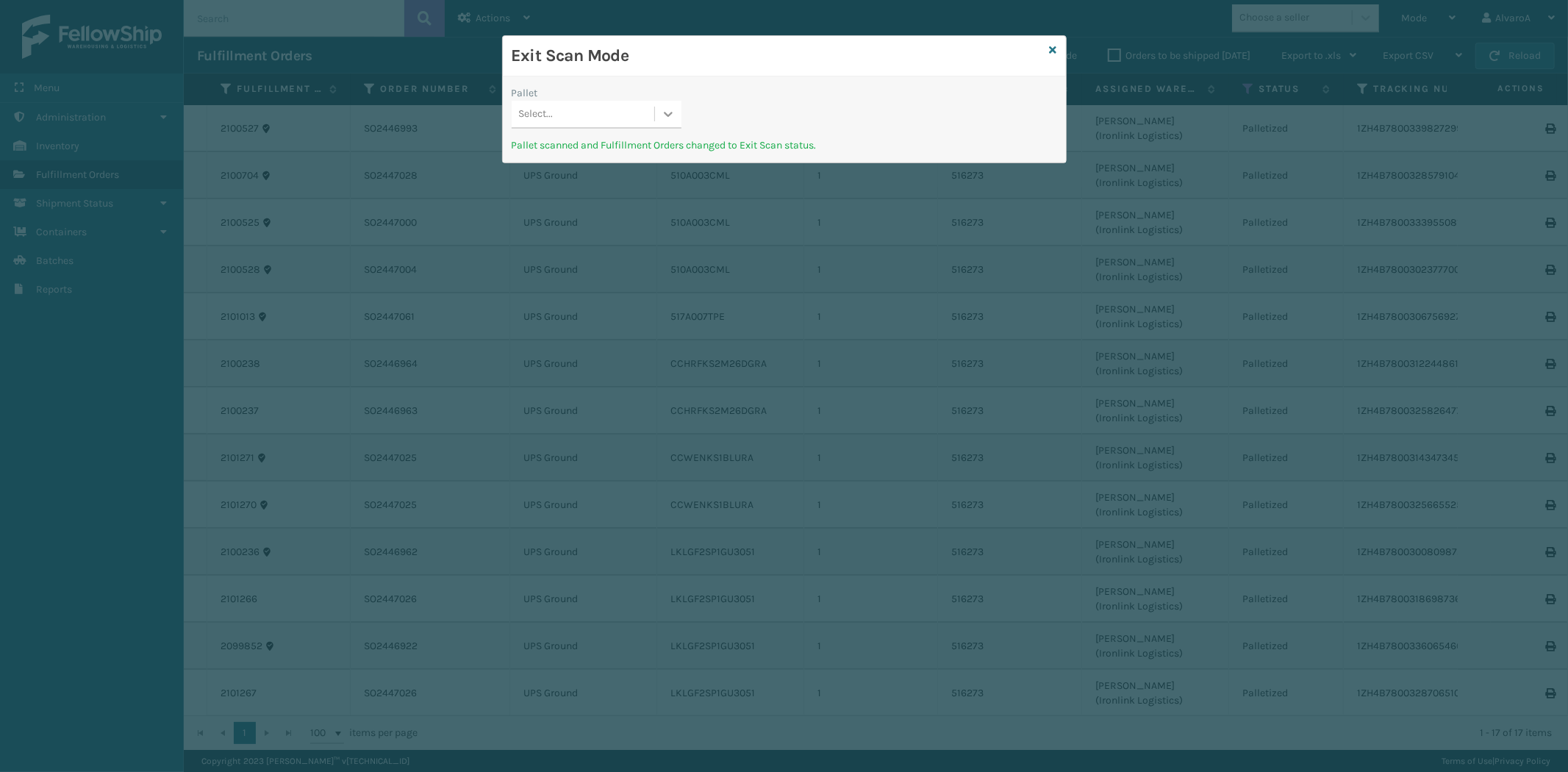
click at [665, 102] on div at bounding box center [668, 114] width 27 height 27
click at [1052, 50] on icon at bounding box center [1053, 50] width 7 height 10
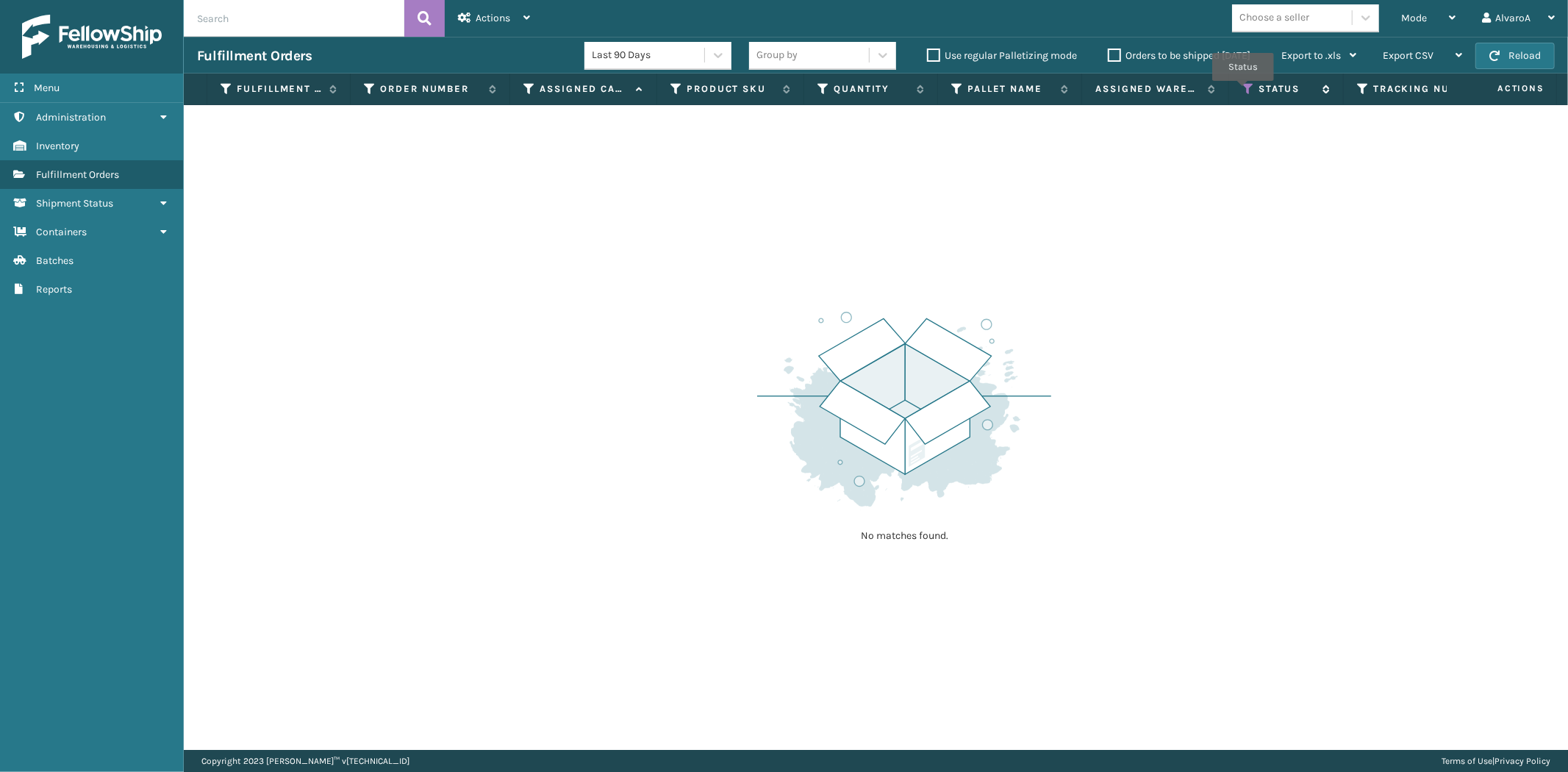
click at [1245, 91] on icon at bounding box center [1248, 89] width 12 height 13
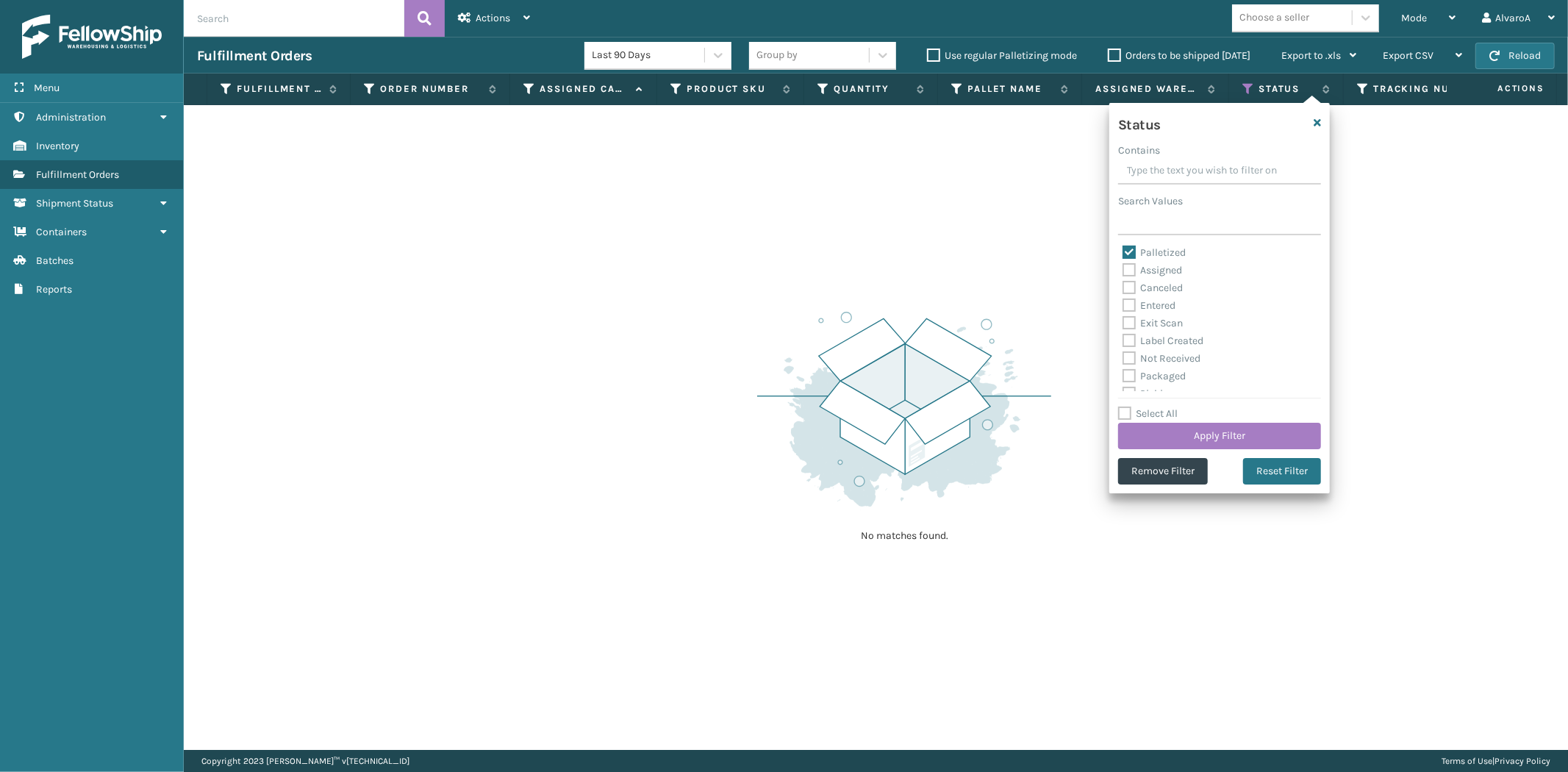
click at [1126, 251] on label "Palletized" at bounding box center [1154, 253] width 63 height 13
click at [1123, 251] on input "Palletized" at bounding box center [1122, 248] width 1 height 9
checkbox input "false"
click at [1128, 314] on label "Picking" at bounding box center [1148, 312] width 53 height 13
click at [1123, 313] on input "Picking" at bounding box center [1122, 308] width 1 height 9
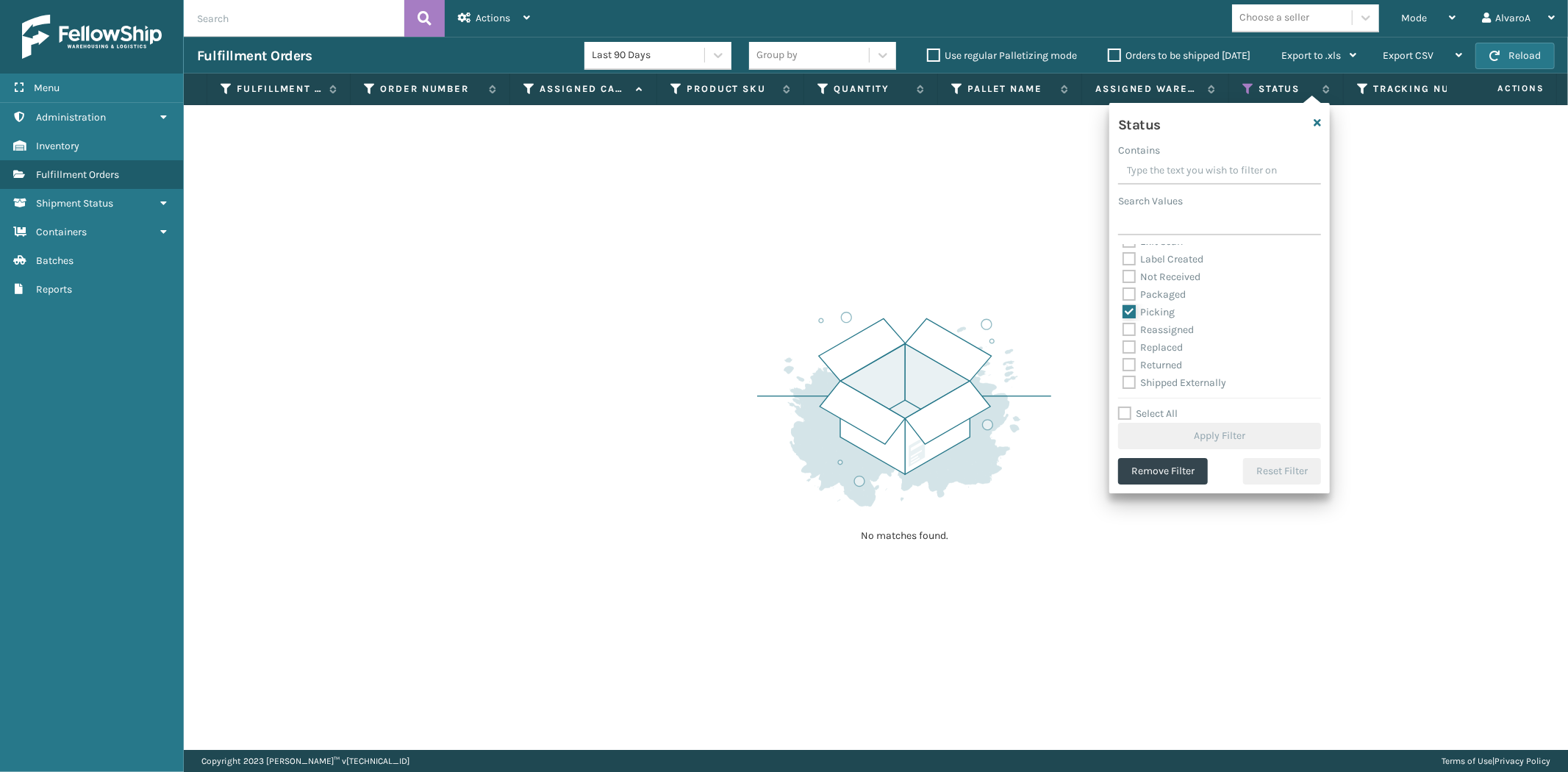
checkbox input "true"
click at [1191, 436] on button "Apply Filter" at bounding box center [1219, 436] width 203 height 27
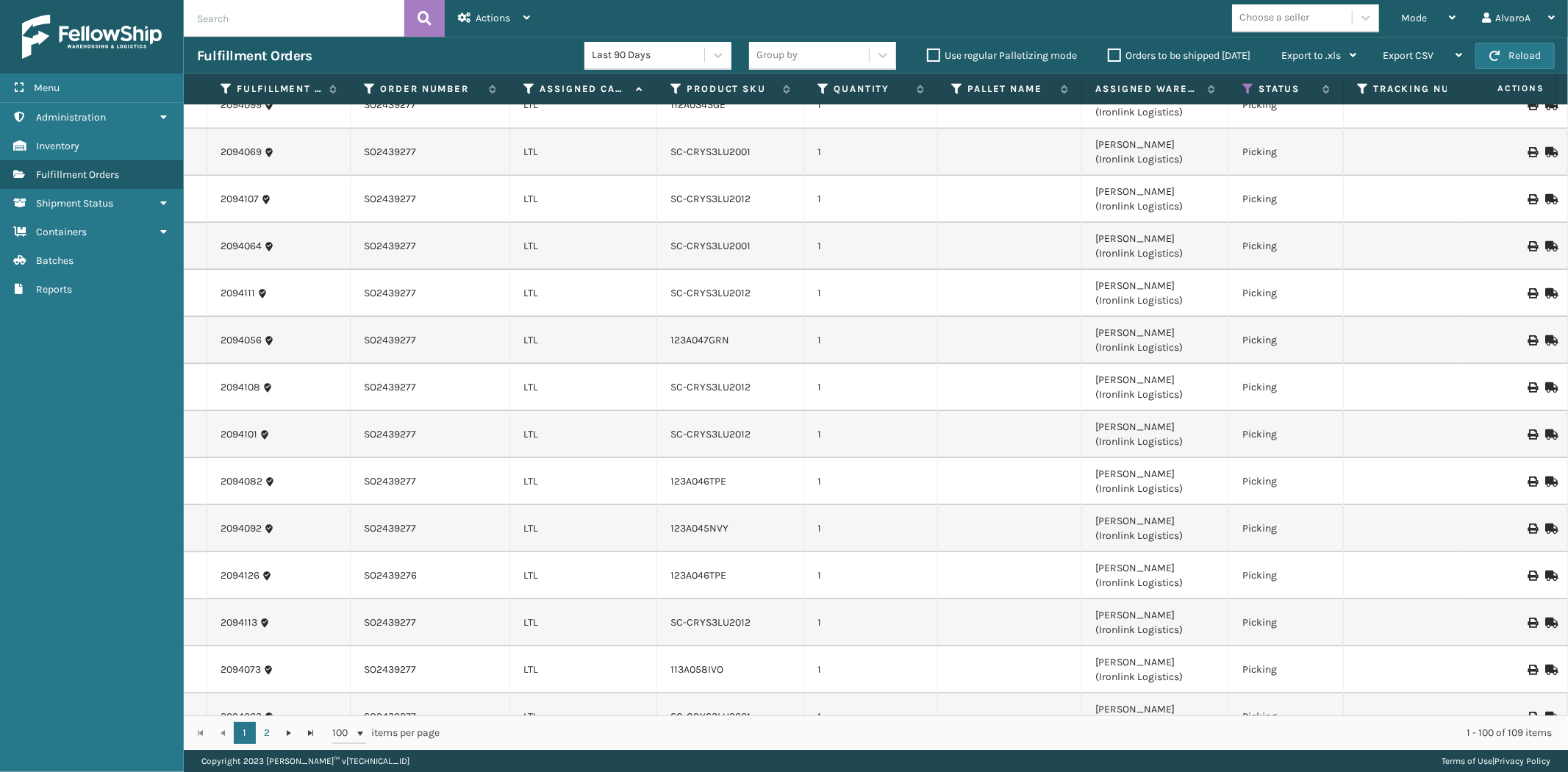
scroll to position [2860, 0]
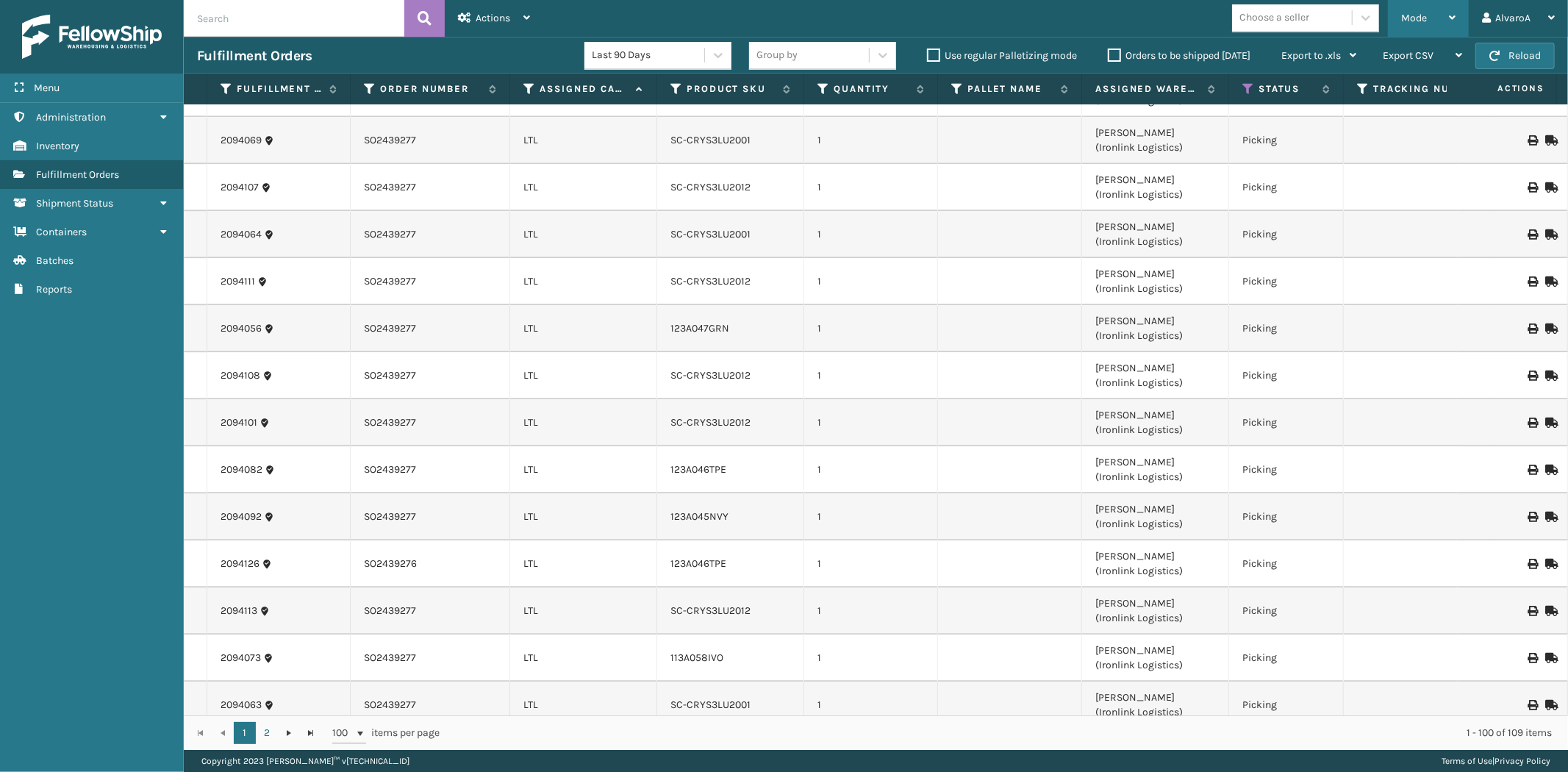
click at [1401, 28] on div "Mode" at bounding box center [1428, 18] width 54 height 37
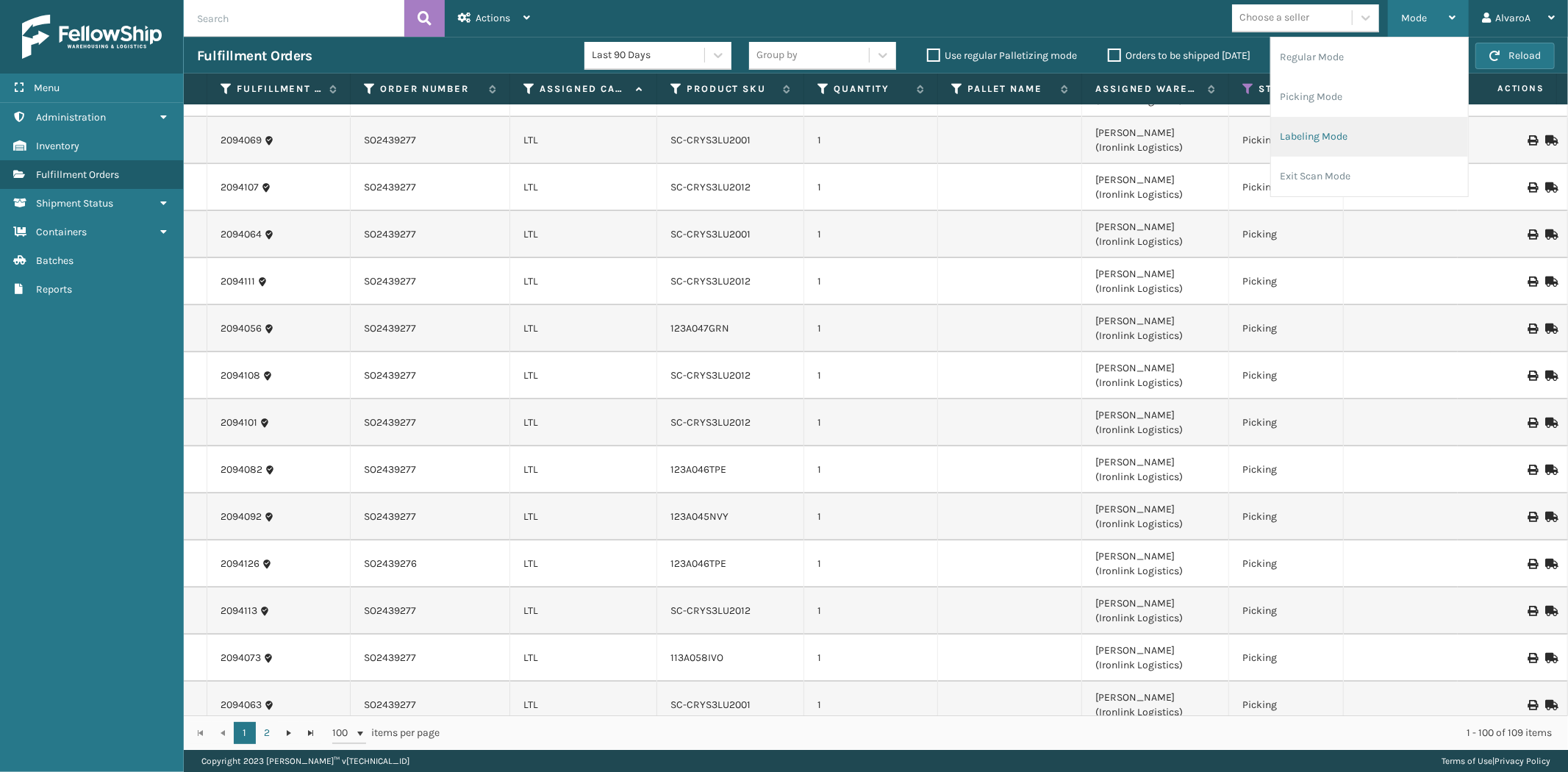
click at [1299, 132] on li "Labeling Mode" at bounding box center [1369, 137] width 197 height 40
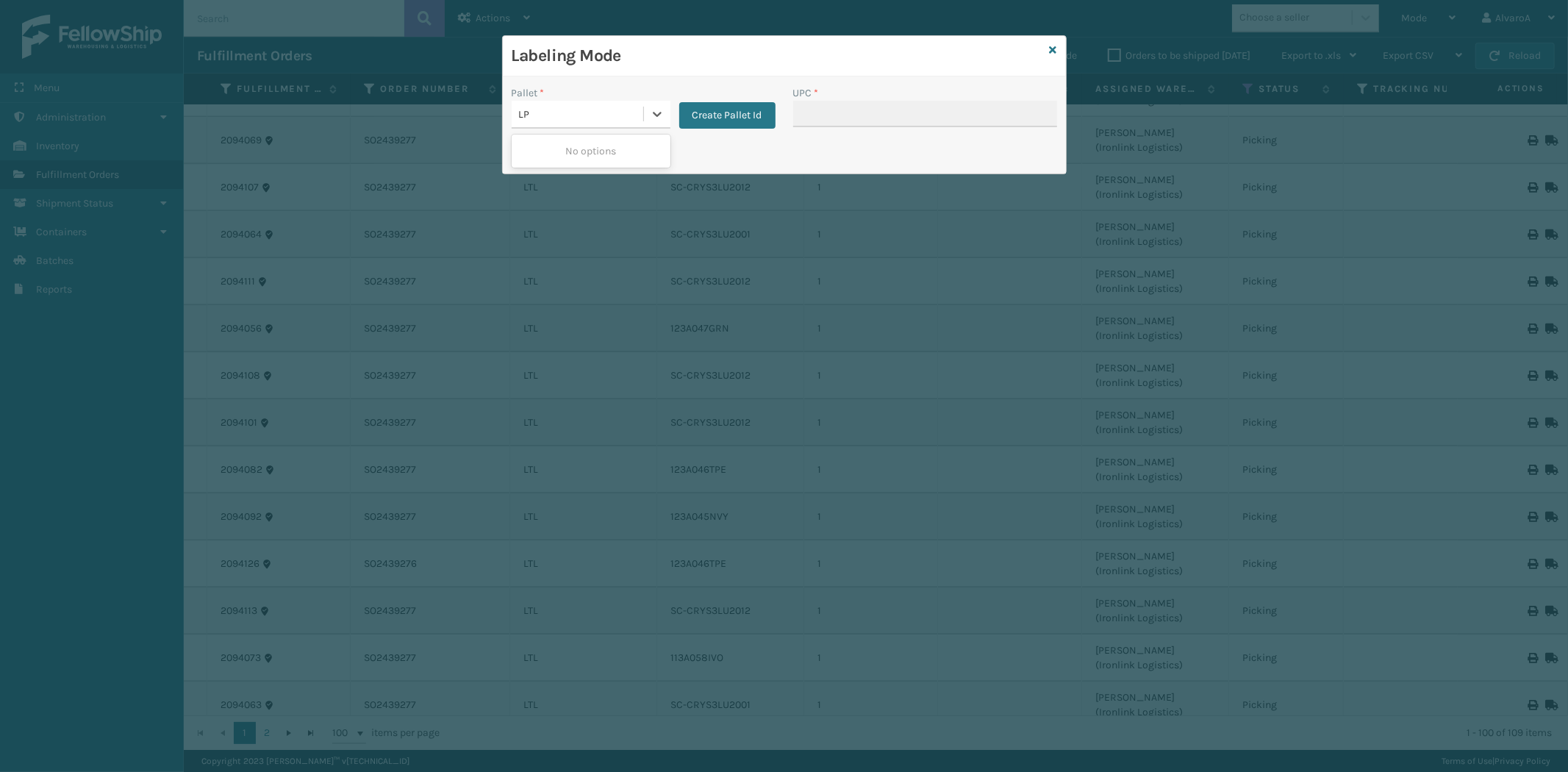
type input "L"
click at [710, 114] on button "Create Pallet Id" at bounding box center [727, 115] width 96 height 27
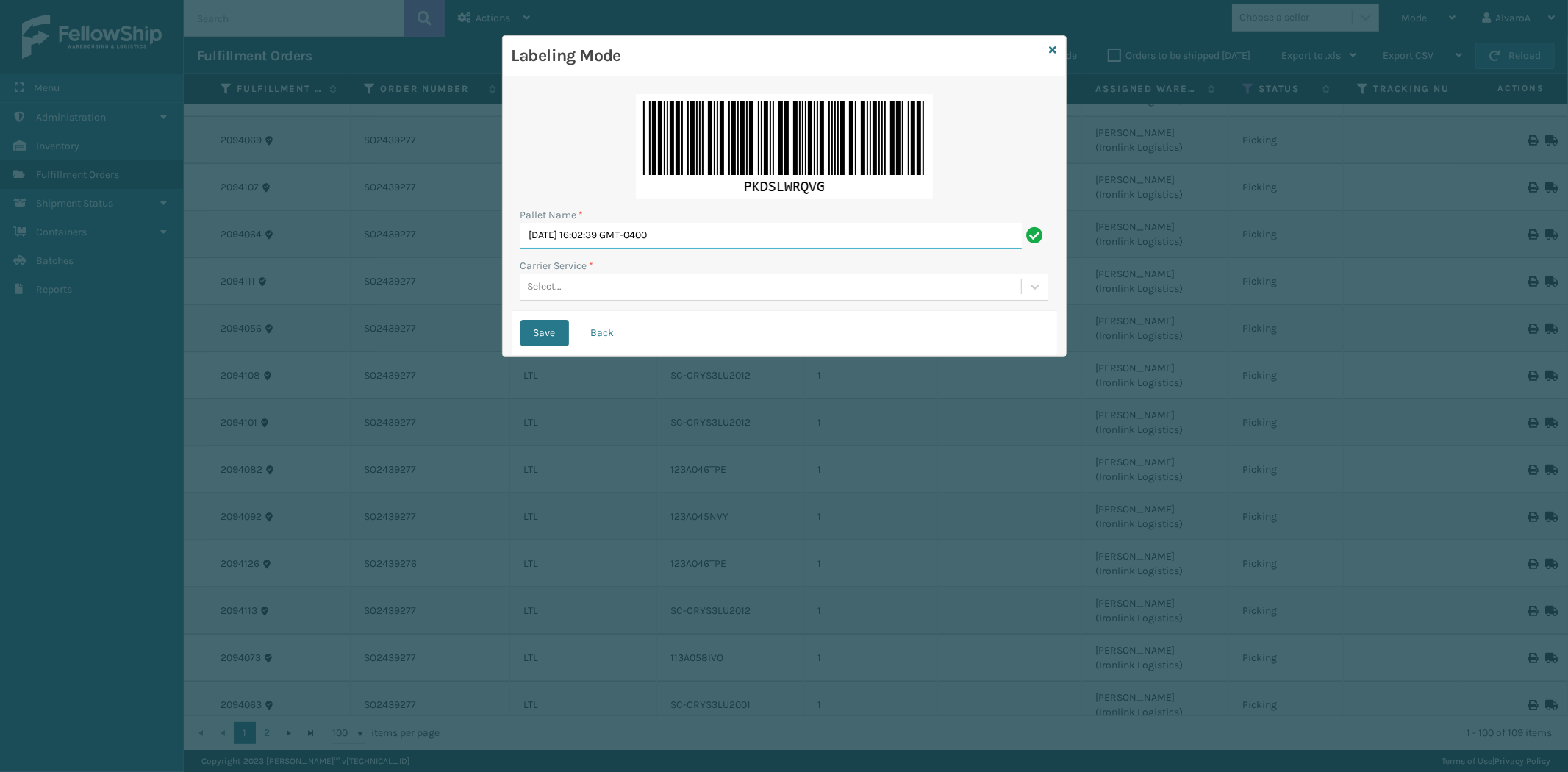
click at [663, 234] on input "[DATE] 16:02:39 GMT-0400" at bounding box center [771, 235] width 501 height 27
click at [664, 234] on input "[DATE] 16:02:39 GMT-0400" at bounding box center [771, 235] width 501 height 27
type input "LPN 516292"
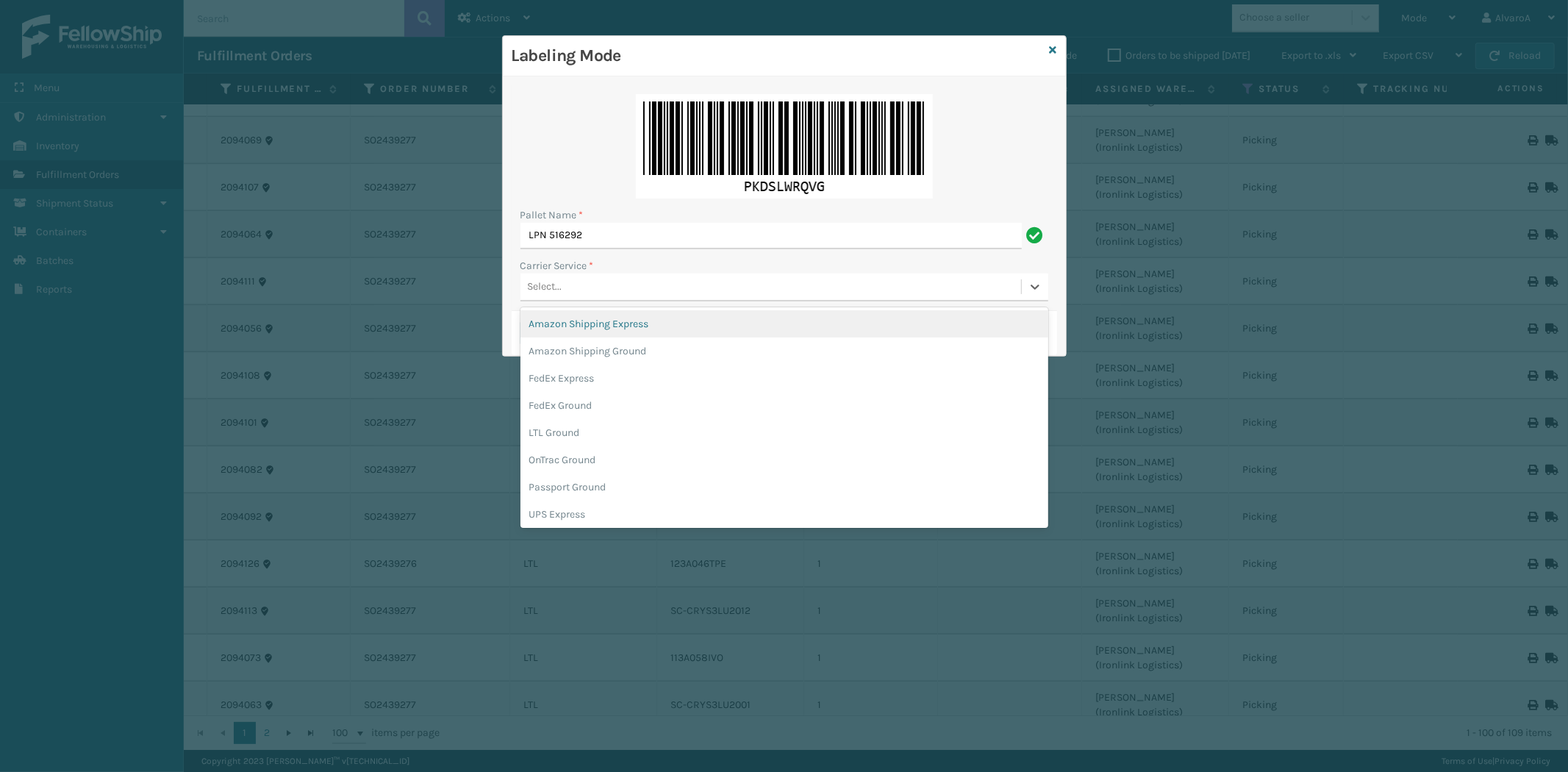
click at [558, 276] on div "Select..." at bounding box center [771, 287] width 500 height 24
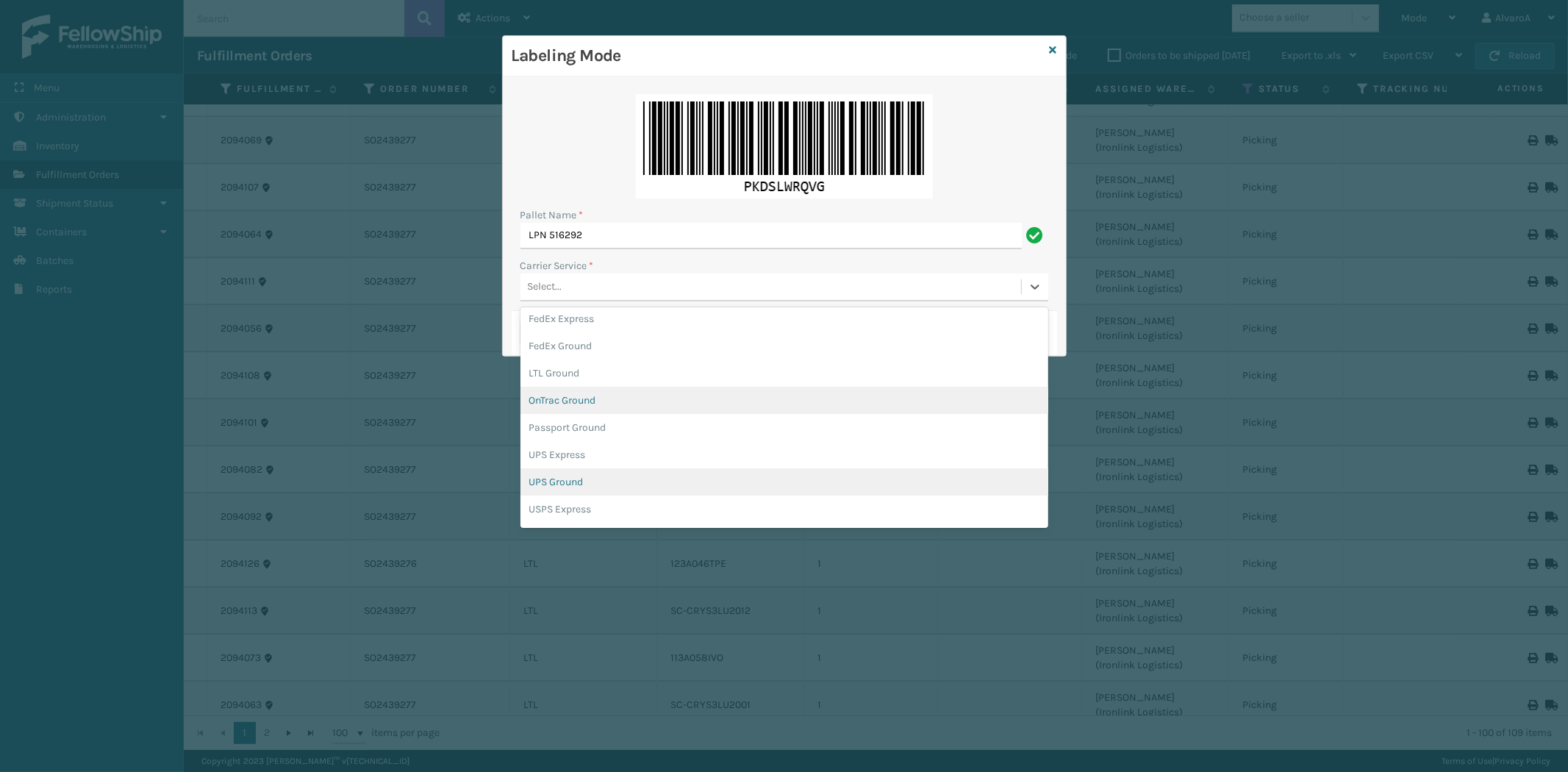
scroll to position [81, 0]
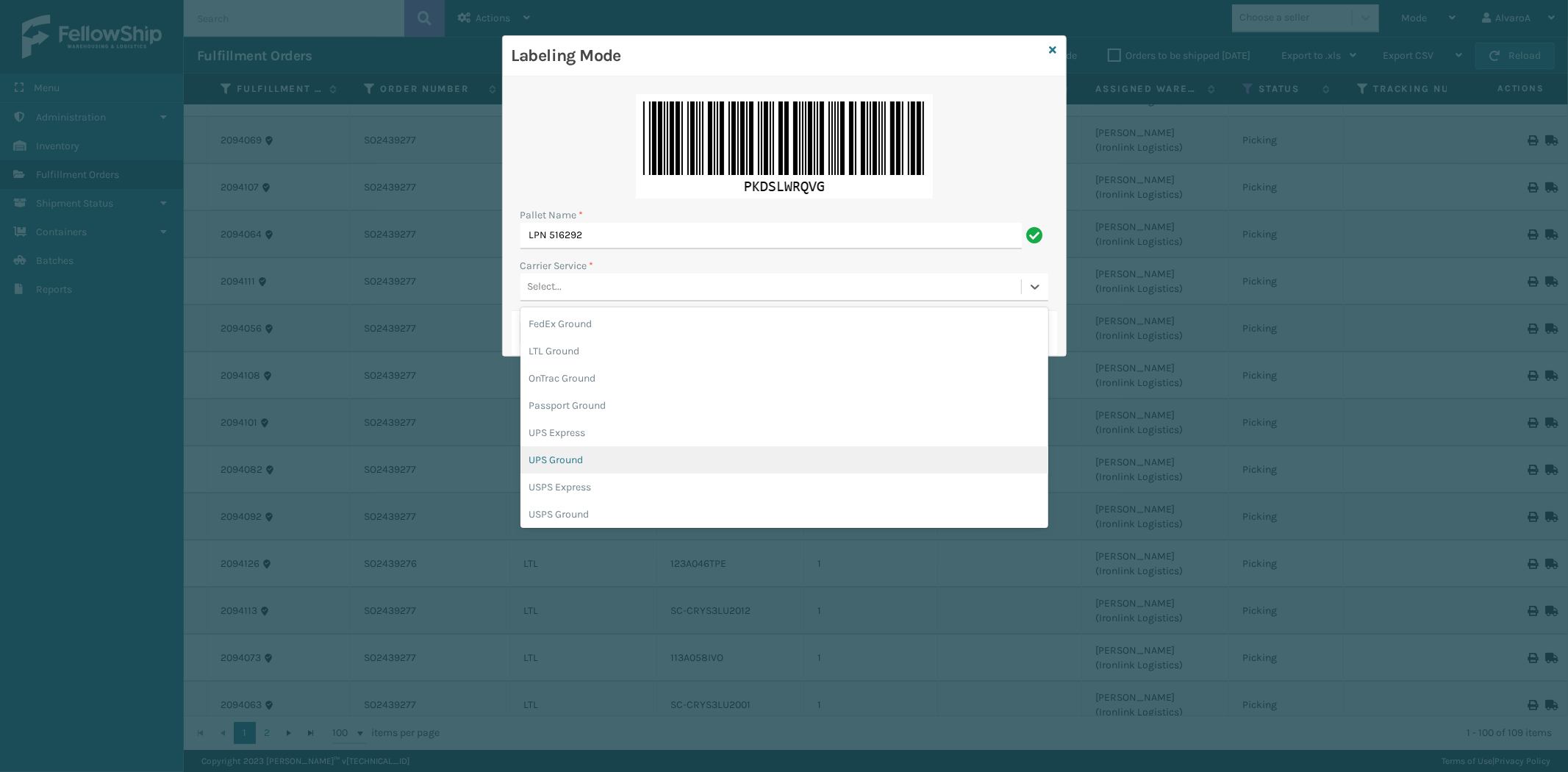
click at [592, 454] on div "UPS Ground" at bounding box center [784, 459] width 528 height 27
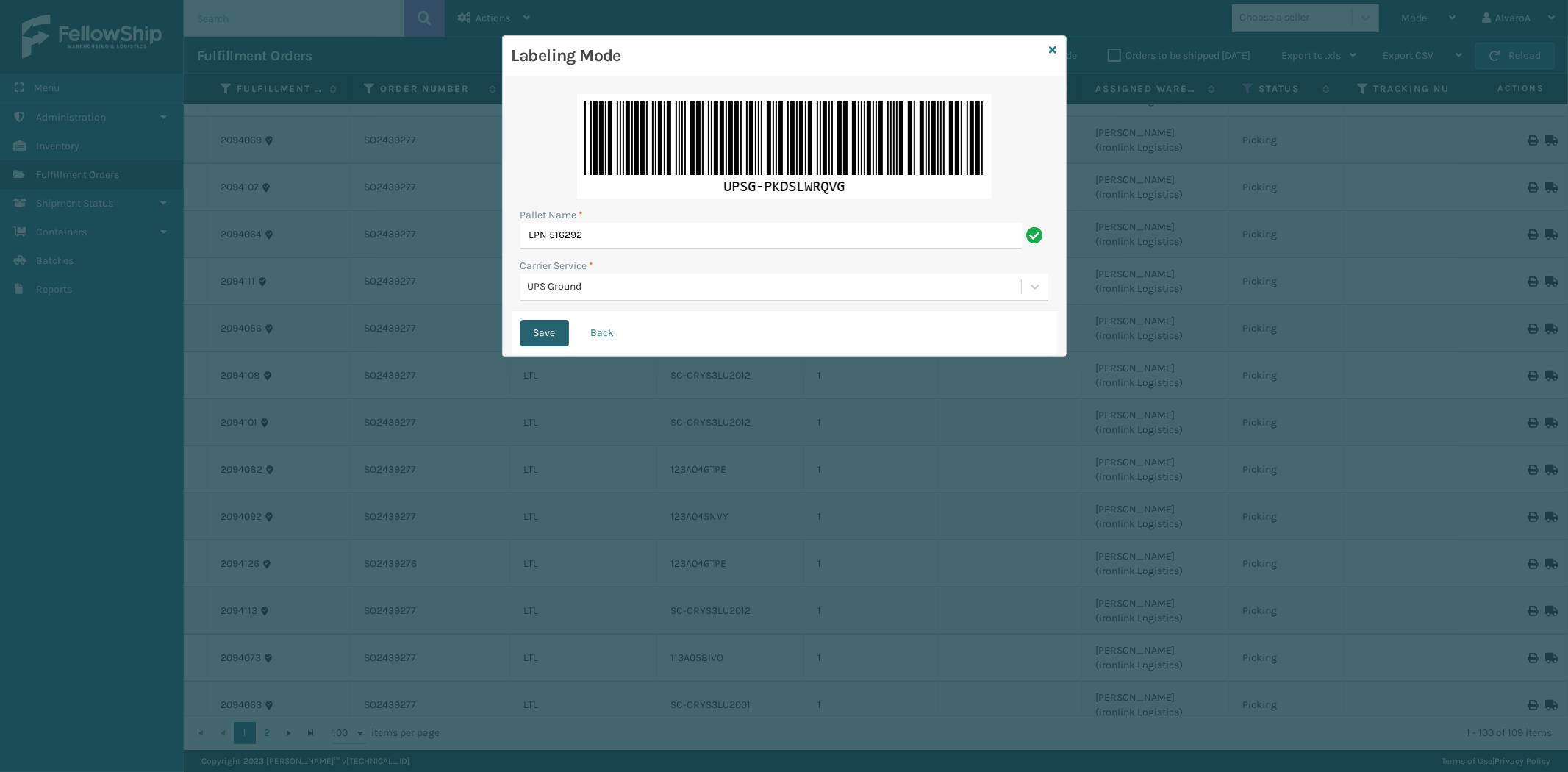
click at [532, 338] on button "Save" at bounding box center [545, 332] width 49 height 27
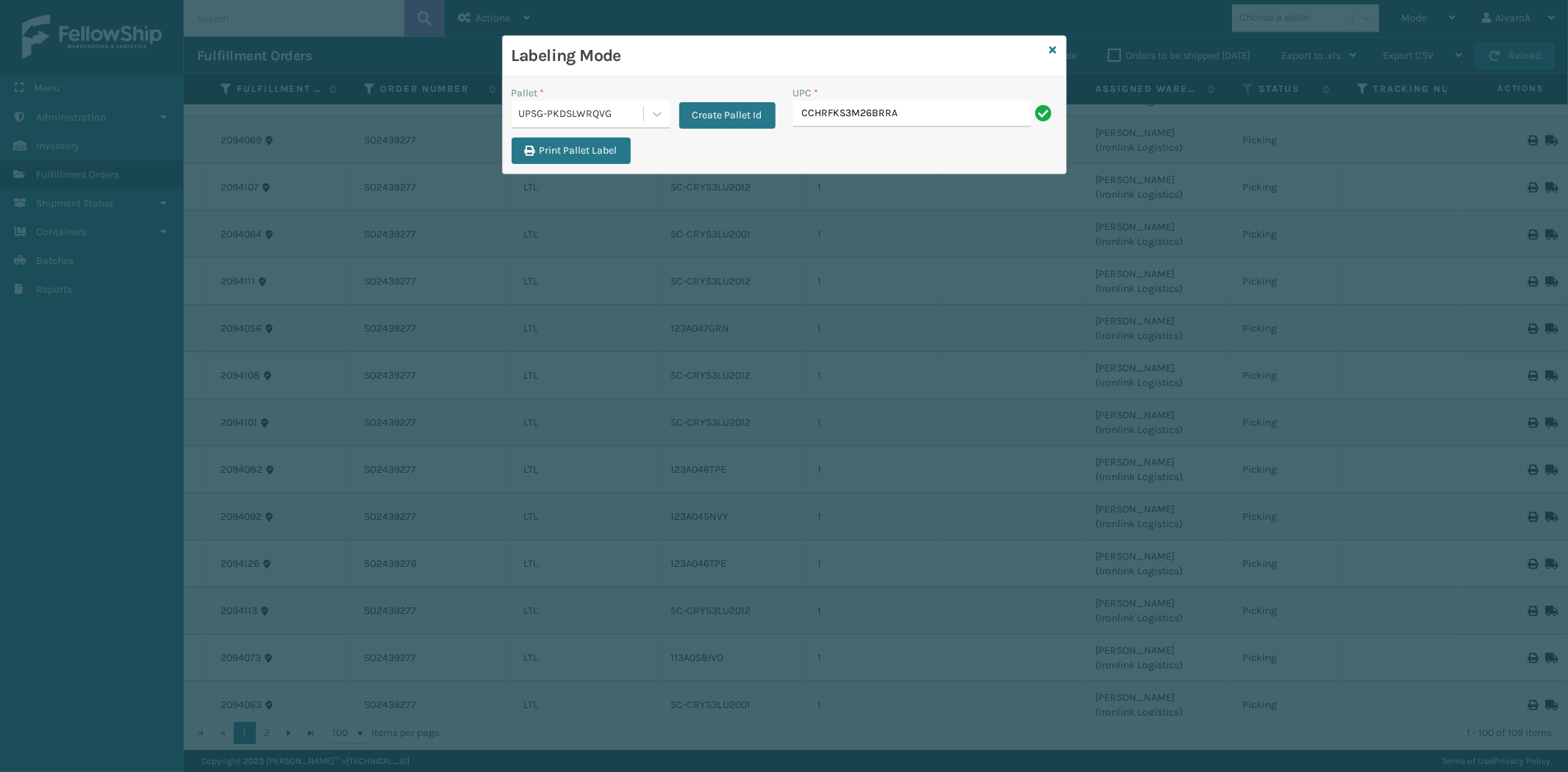
click at [876, 109] on input "CCHRFKS3M26BRRA" at bounding box center [911, 114] width 237 height 27
click at [877, 110] on input "CCHRFKS3M26BRRA" at bounding box center [911, 114] width 237 height 27
type input "CCHRFKS3M26BRRA"
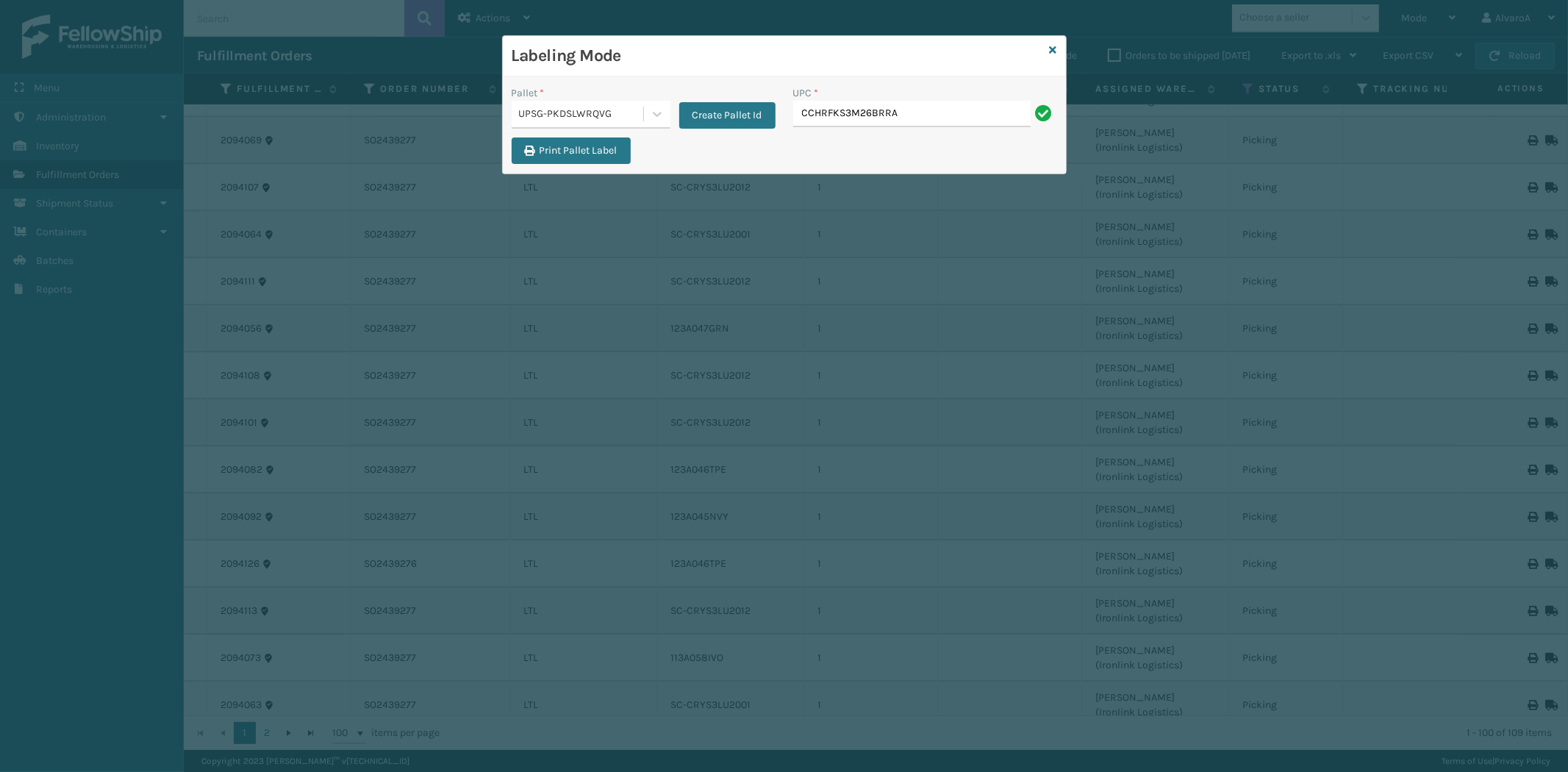
type input "CCHRFKS3M26BRRA"
type input "CCHRFKS3M26DGRA"
type input "LKLGF2SP3OLV-C"
click at [882, 114] on input "LKLGF2SP3OLV-C" at bounding box center [911, 114] width 237 height 27
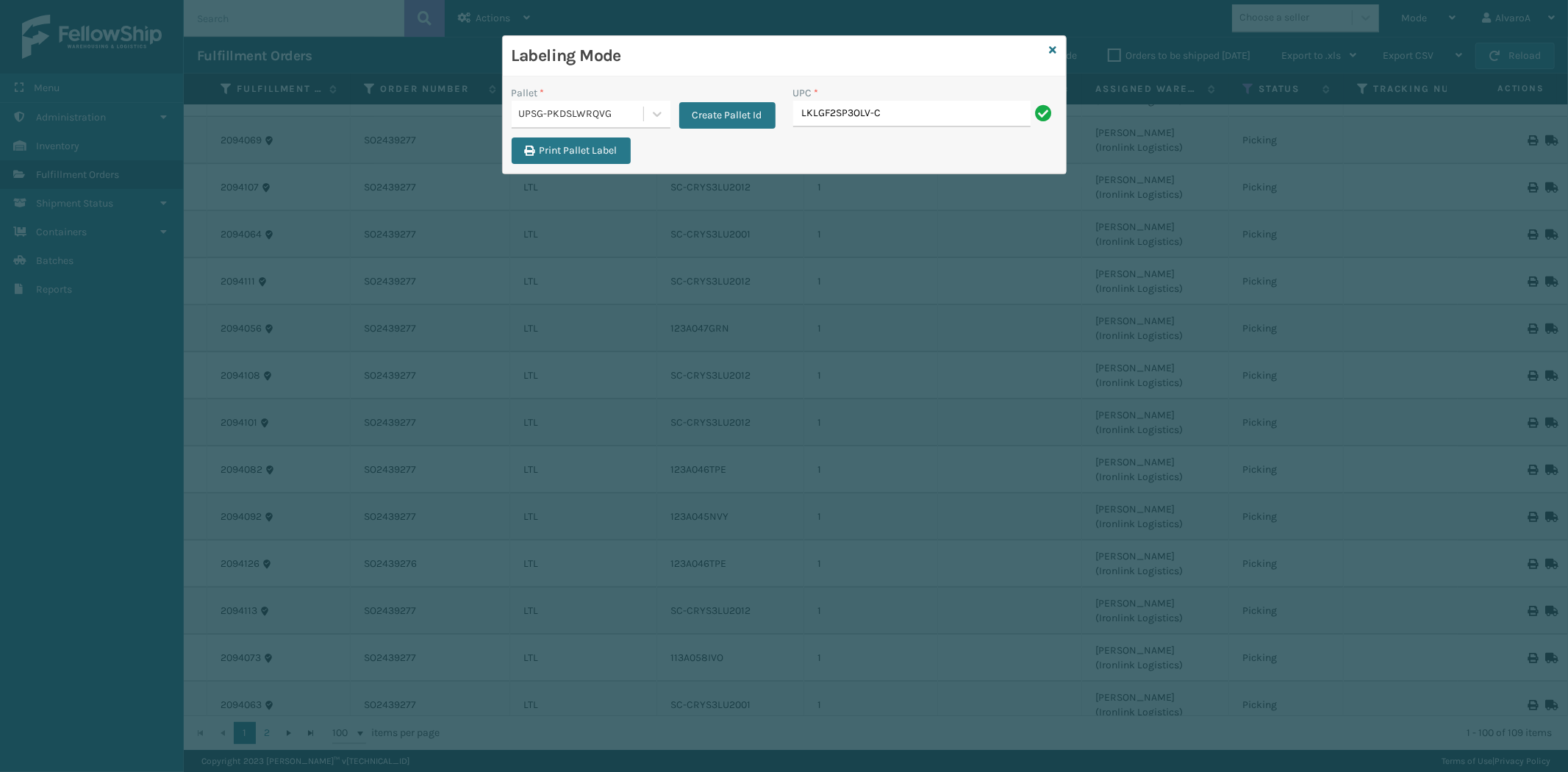
click at [882, 114] on input "LKLGF2SP3OLV-C" at bounding box center [911, 114] width 237 height 27
type input "LKLGF2SP3OLV-C"
click at [1053, 53] on icon at bounding box center [1053, 50] width 7 height 10
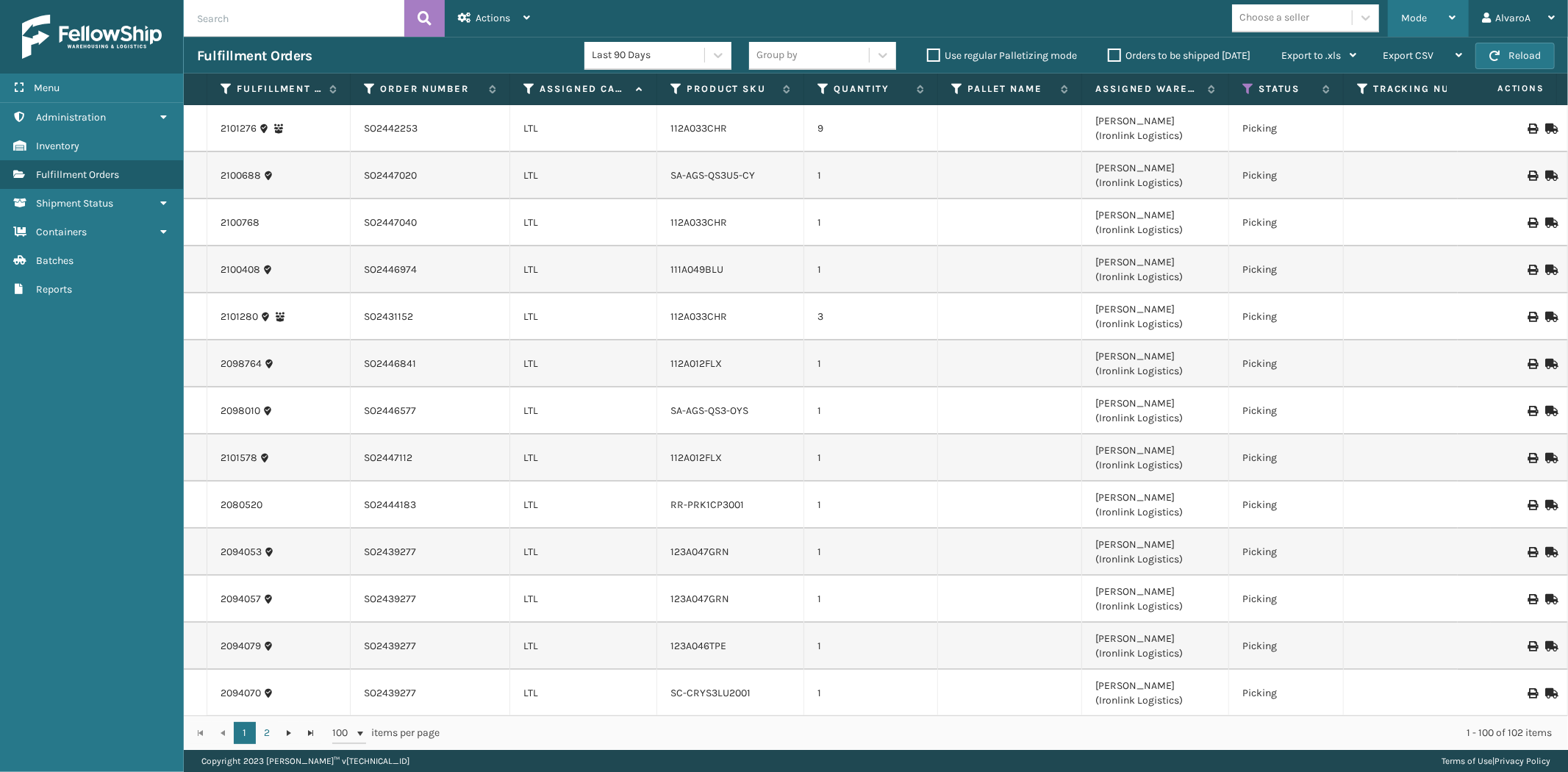
click at [1405, 19] on span "Mode" at bounding box center [1414, 18] width 26 height 13
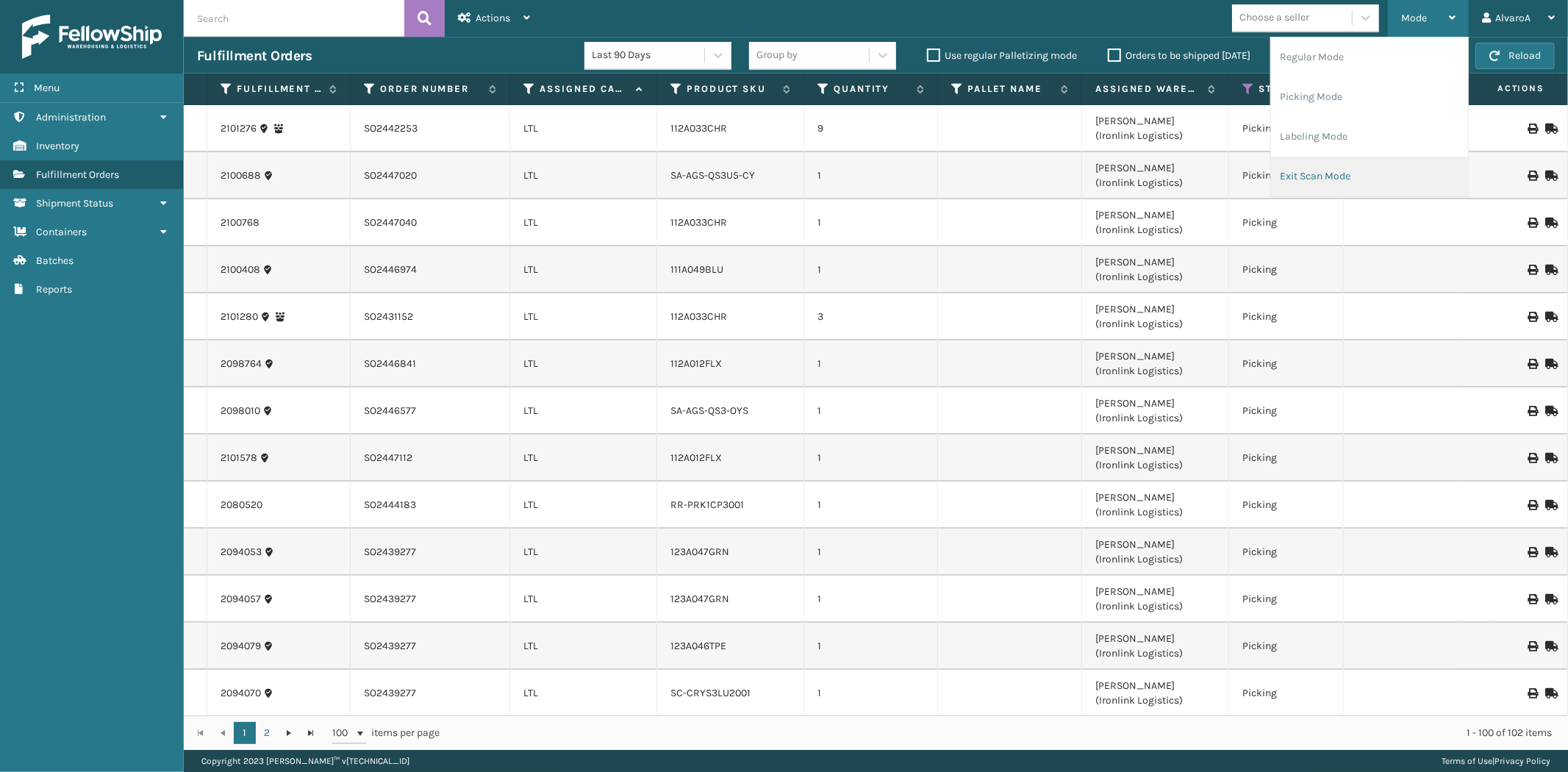
click at [1291, 173] on li "Exit Scan Mode" at bounding box center [1369, 176] width 197 height 40
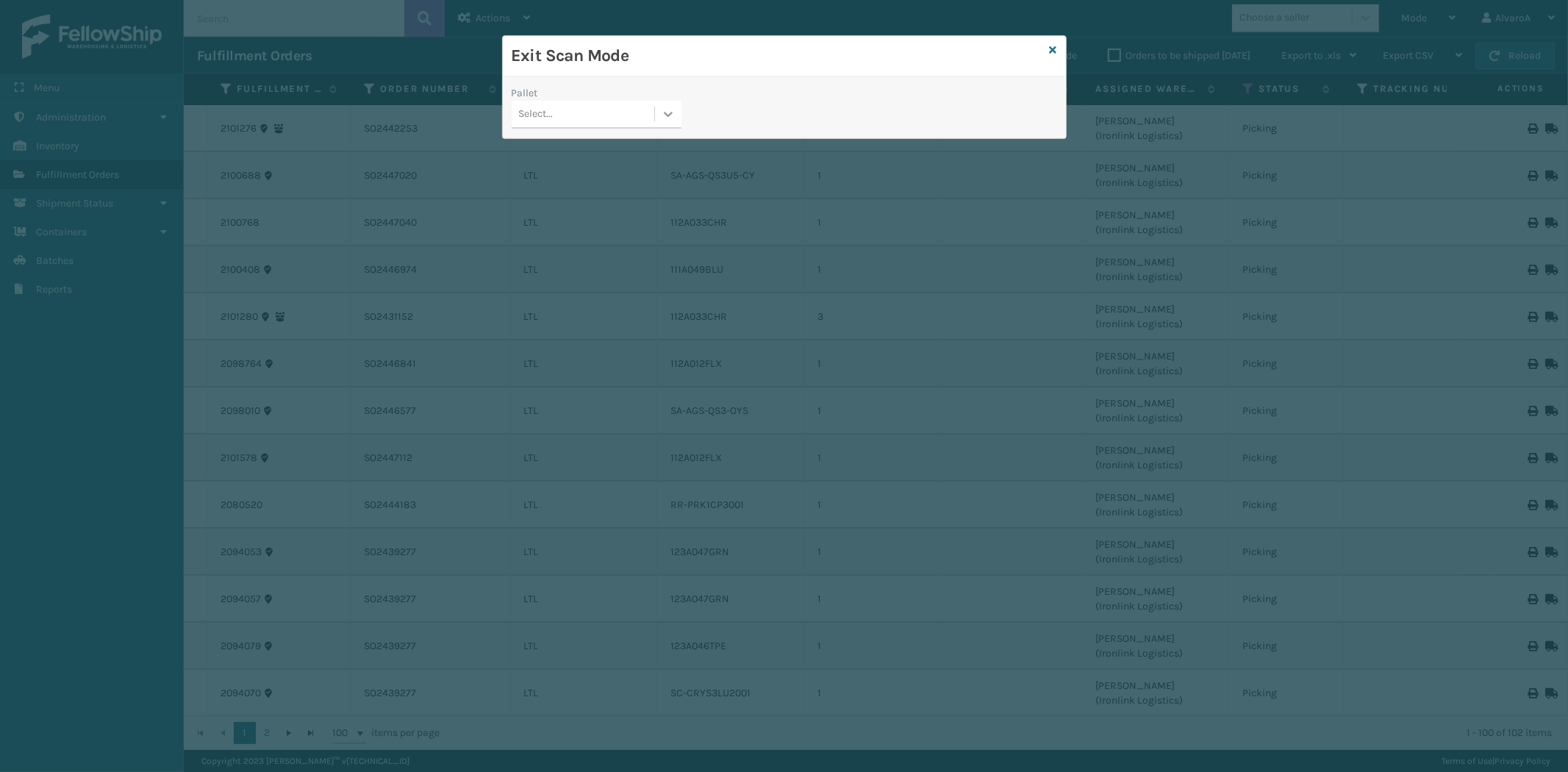
click at [674, 116] on icon at bounding box center [668, 114] width 15 height 15
click at [540, 207] on div "UPSG-PKDSLWRQVG" at bounding box center [596, 205] width 170 height 27
